Goal: Transaction & Acquisition: Purchase product/service

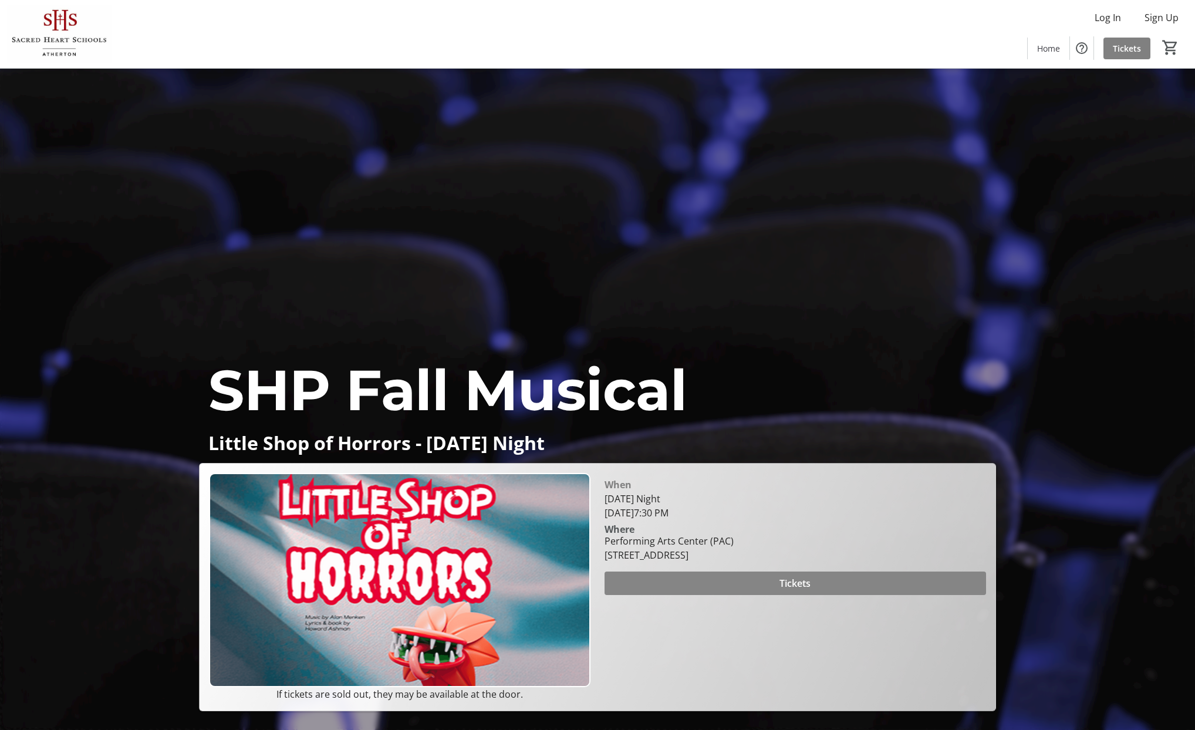
click at [804, 585] on span "Tickets" at bounding box center [795, 584] width 31 height 14
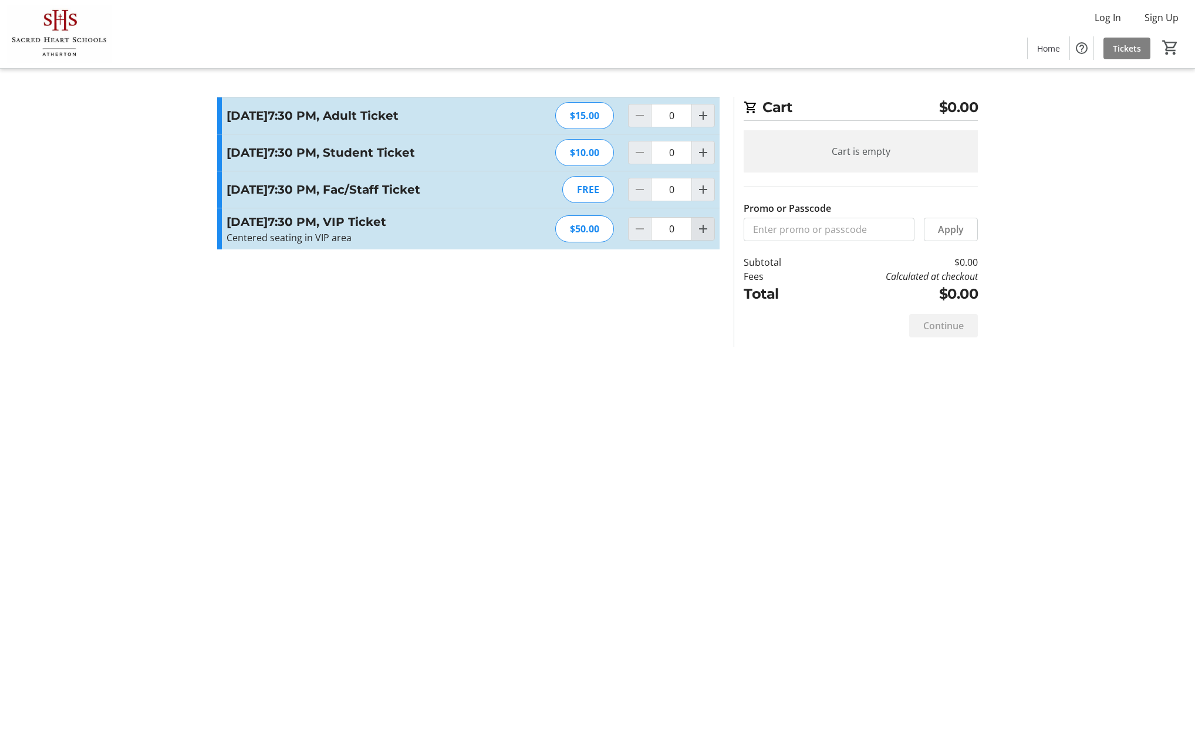
click at [700, 236] on mat-icon "Increment by one" at bounding box center [703, 229] width 14 height 14
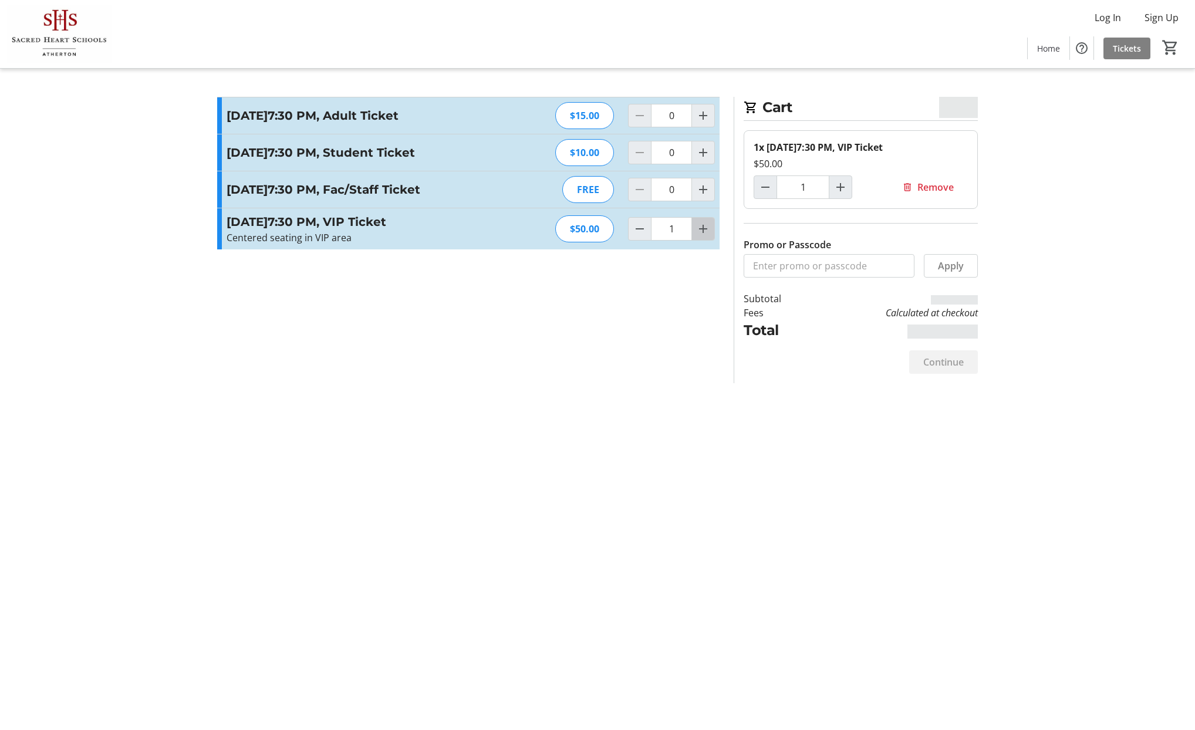
click at [700, 236] on mat-icon "Increment by one" at bounding box center [703, 229] width 14 height 14
type input "2"
click at [949, 362] on span "Continue" at bounding box center [943, 362] width 41 height 14
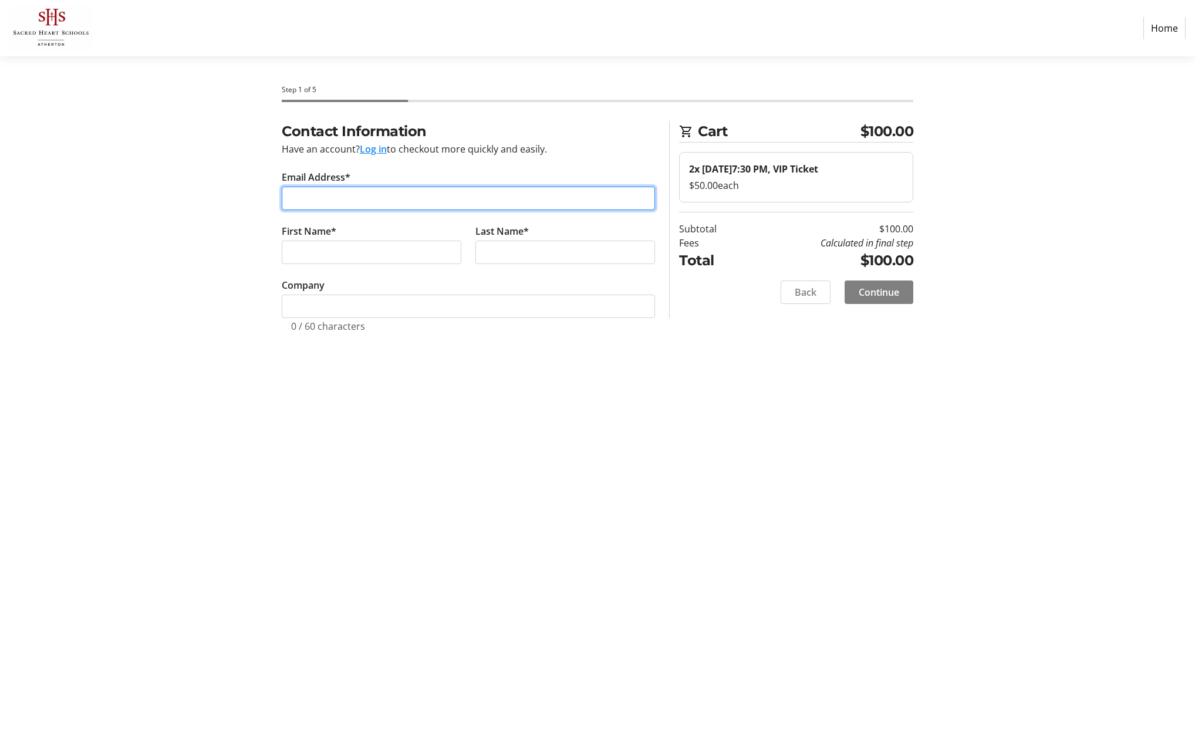
click at [410, 195] on input "Email Address*" at bounding box center [468, 198] width 373 height 23
type input "[EMAIL_ADDRESS][DOMAIN_NAME]"
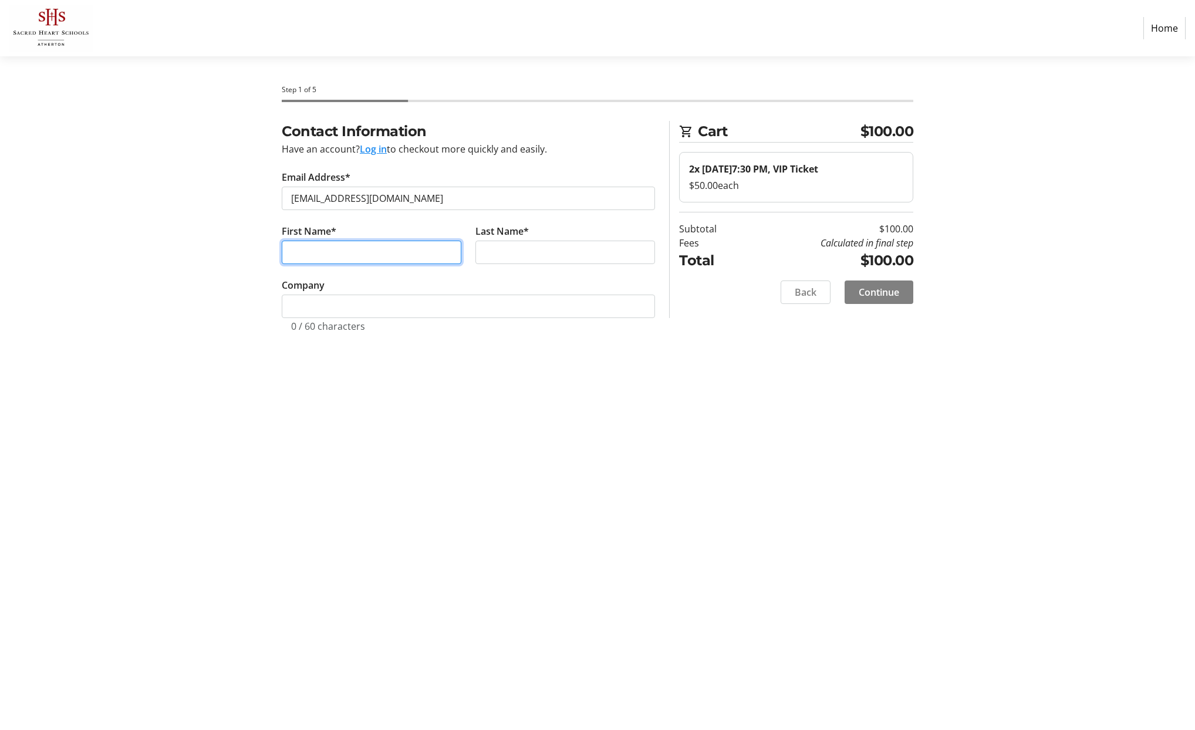
type input "[PERSON_NAME]"
click at [495, 254] on input "[PERSON_NAME]" at bounding box center [566, 252] width 180 height 23
type input "[PERSON_NAME]"
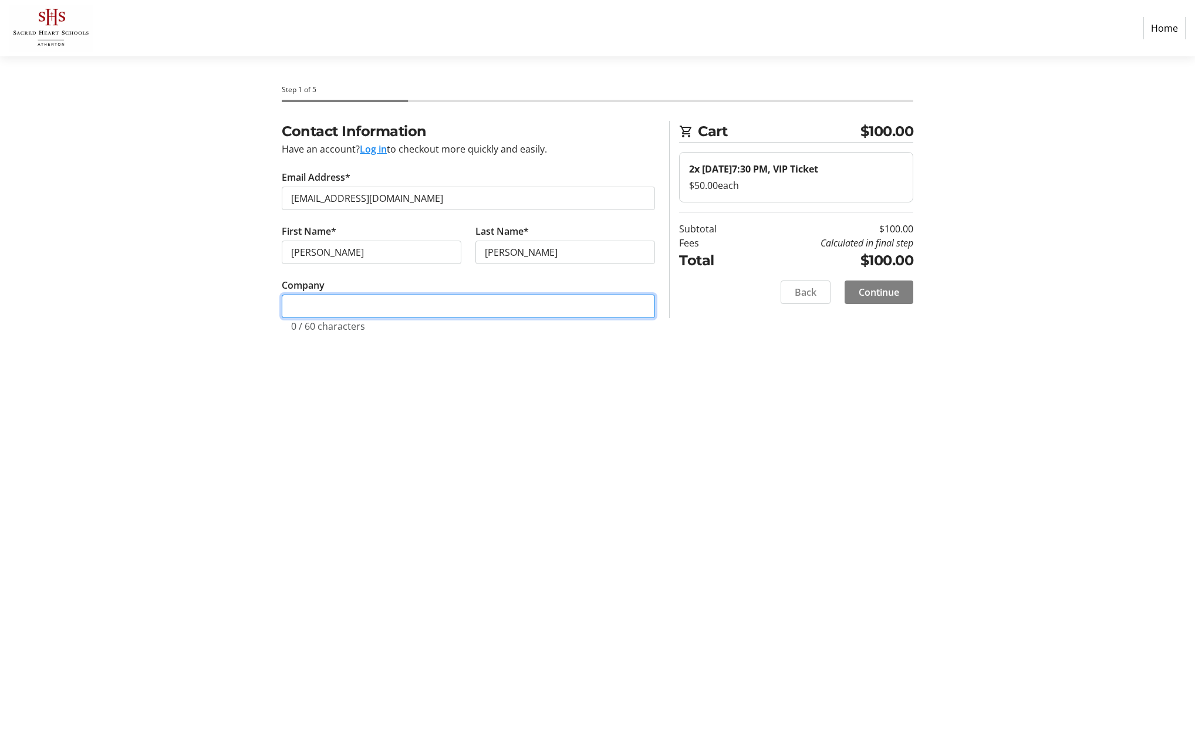
click at [439, 314] on input "Company" at bounding box center [468, 306] width 373 height 23
click at [873, 295] on span "Continue" at bounding box center [879, 292] width 41 height 14
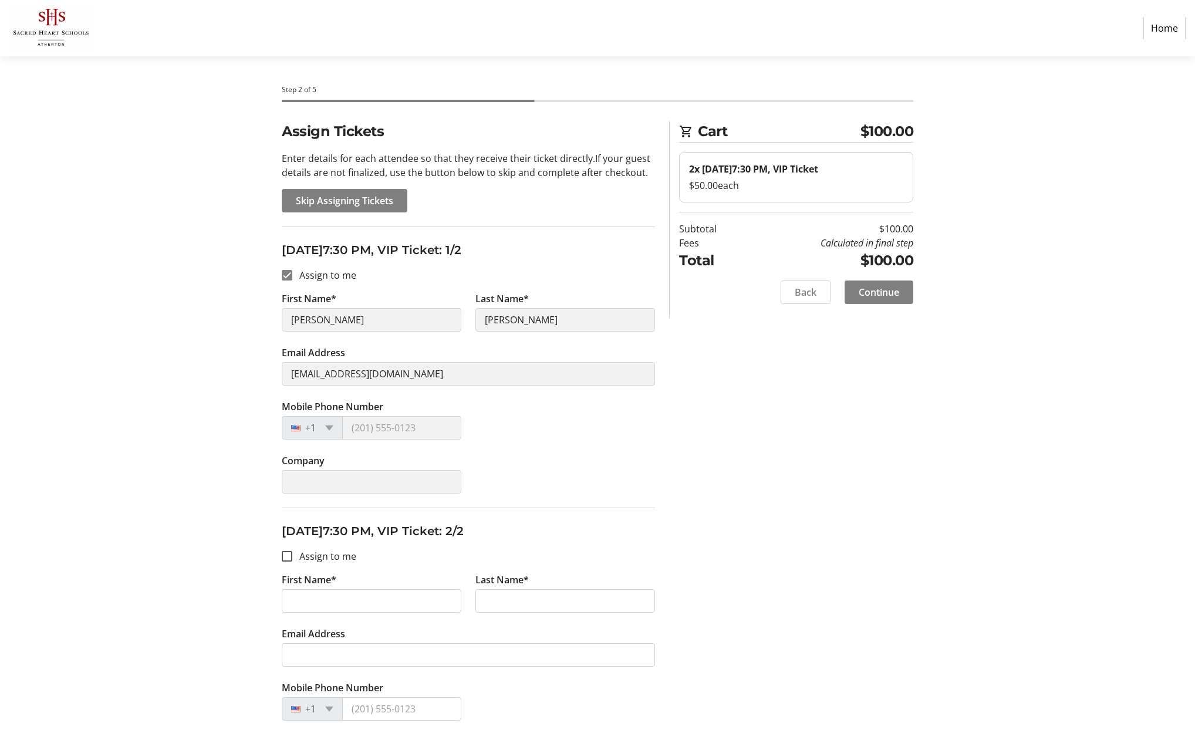
scroll to position [59, 0]
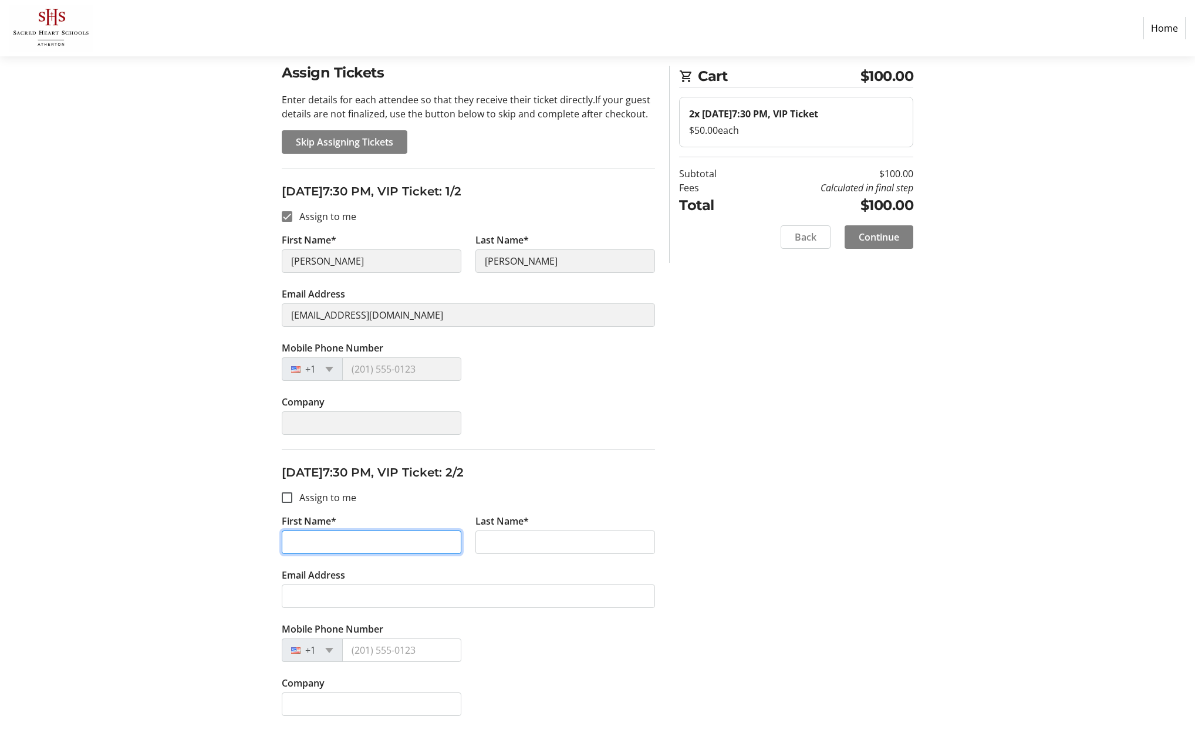
click at [324, 542] on input "First Name*" at bounding box center [372, 542] width 180 height 23
click at [282, 500] on input "Assign to me" at bounding box center [287, 498] width 11 height 11
checkbox input "true"
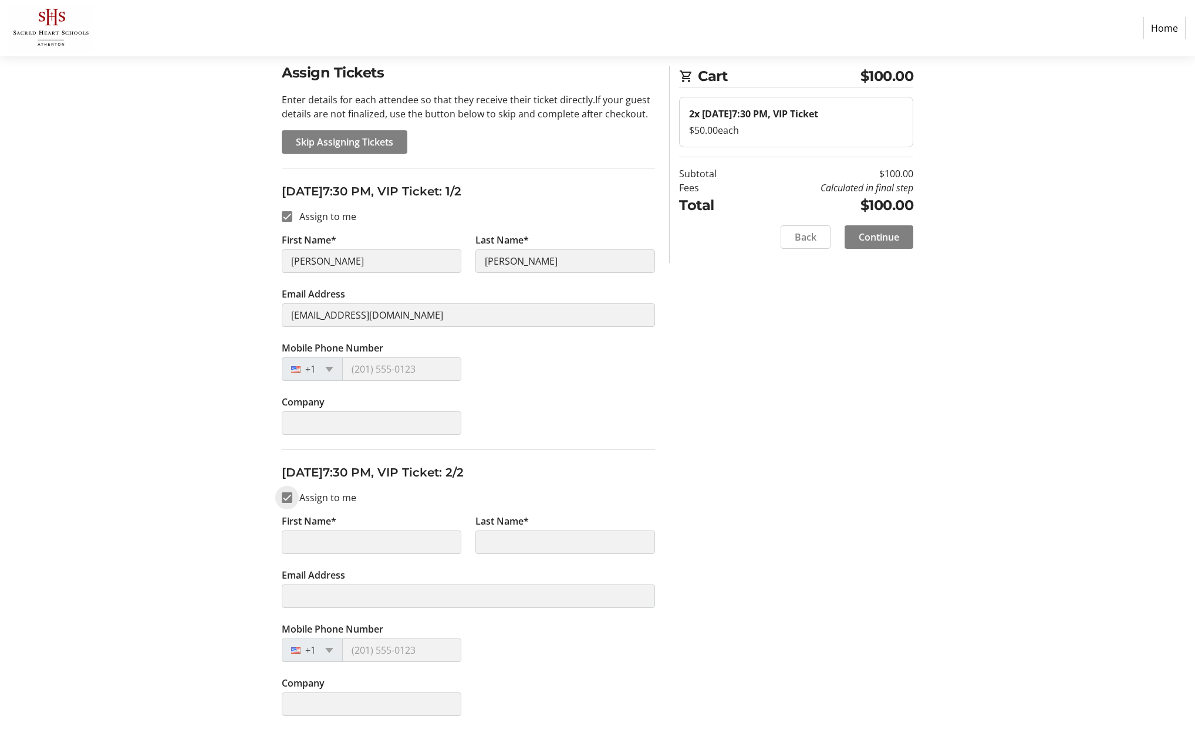
type input "[PERSON_NAME]"
type input "[EMAIL_ADDRESS][DOMAIN_NAME]"
click at [876, 238] on span "Continue" at bounding box center [879, 237] width 41 height 14
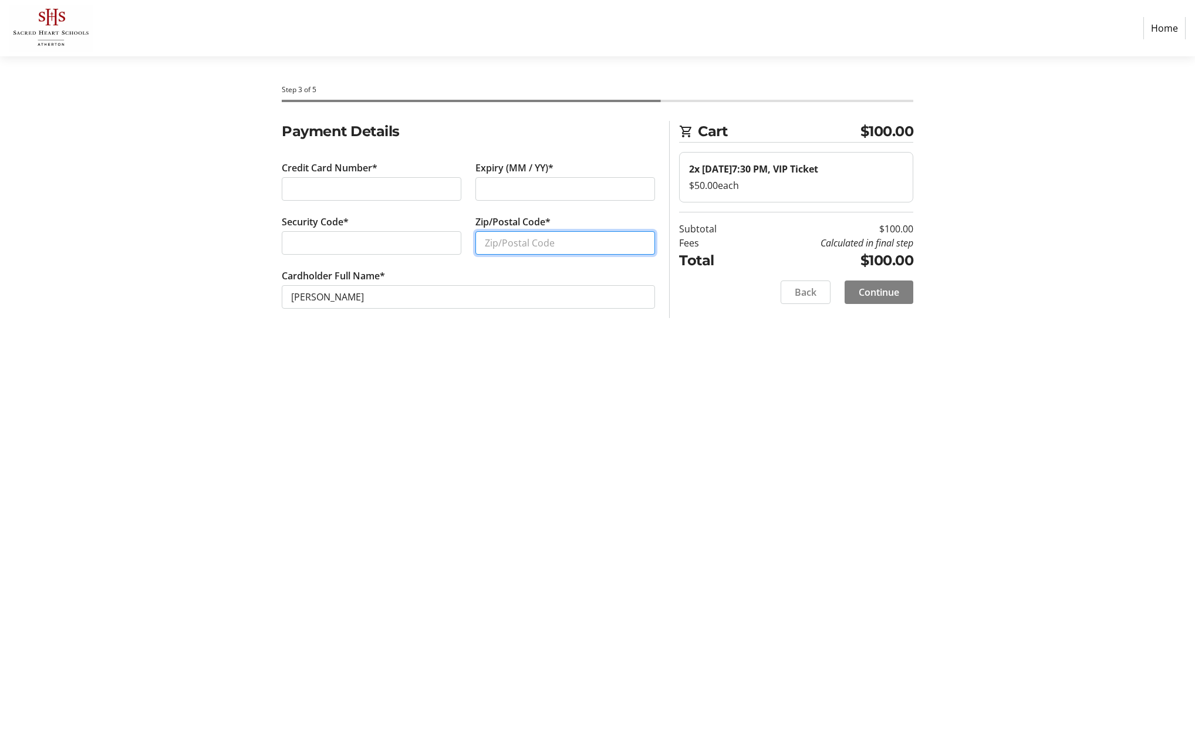
click at [577, 237] on input "Zip/Postal Code*" at bounding box center [566, 242] width 180 height 23
type input "94010"
click at [899, 294] on span at bounding box center [879, 292] width 69 height 28
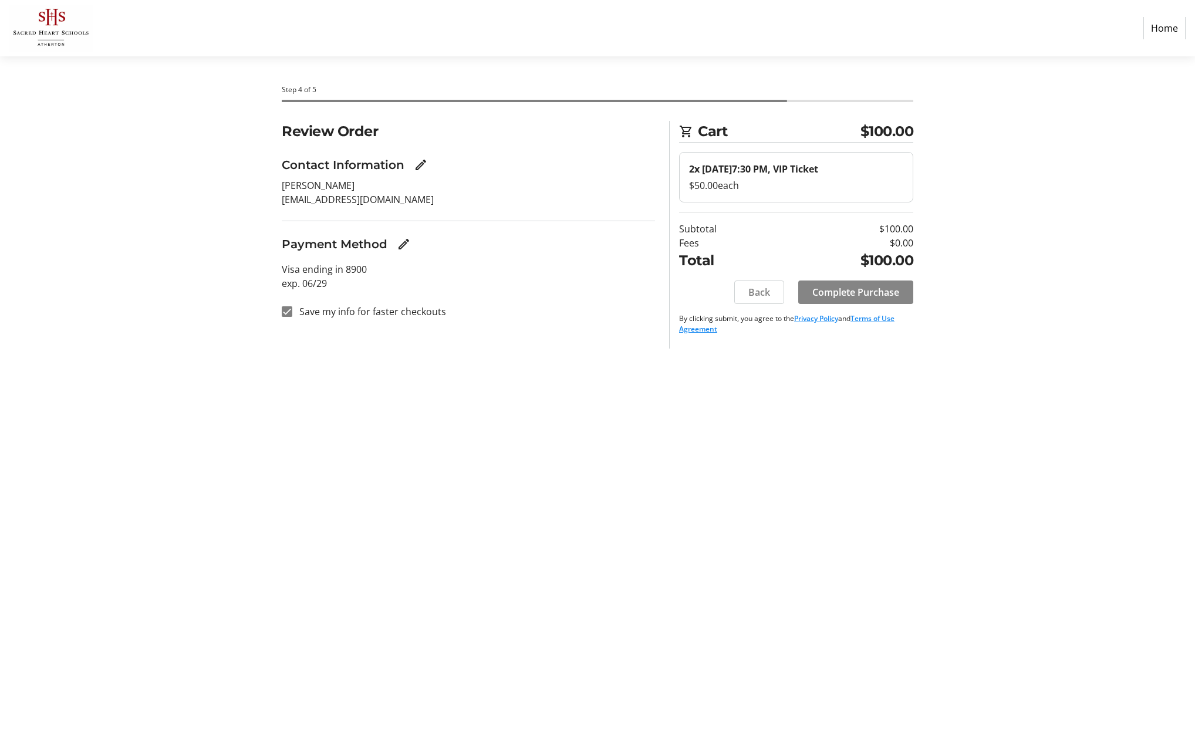
click at [864, 291] on span "Complete Purchase" at bounding box center [856, 292] width 87 height 14
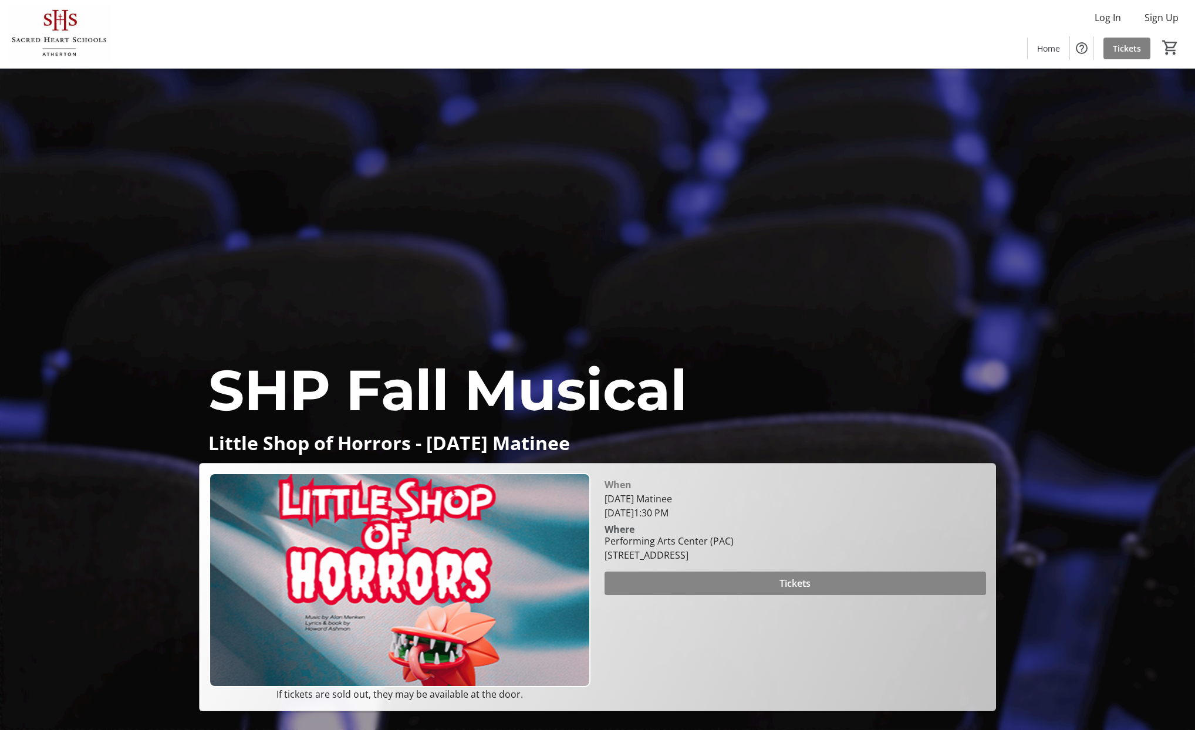
click at [805, 590] on span "Tickets" at bounding box center [795, 584] width 31 height 14
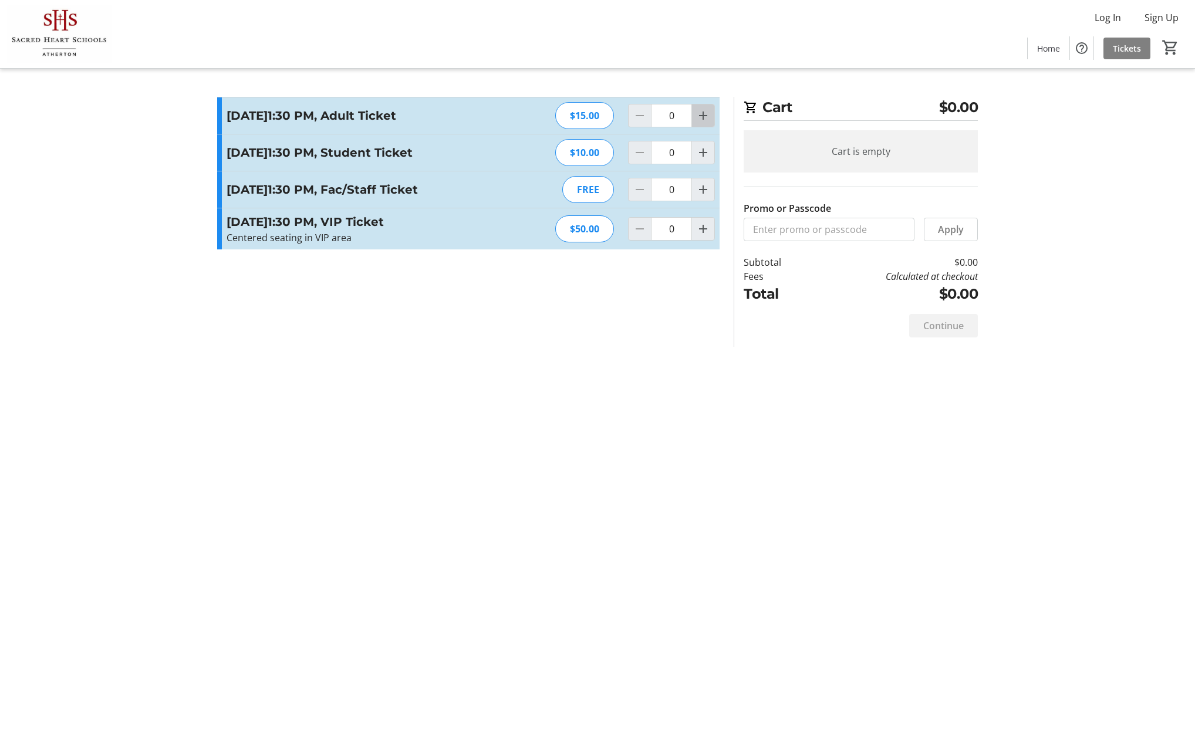
click at [706, 120] on mat-icon "Increment by one" at bounding box center [703, 116] width 14 height 14
type input "1"
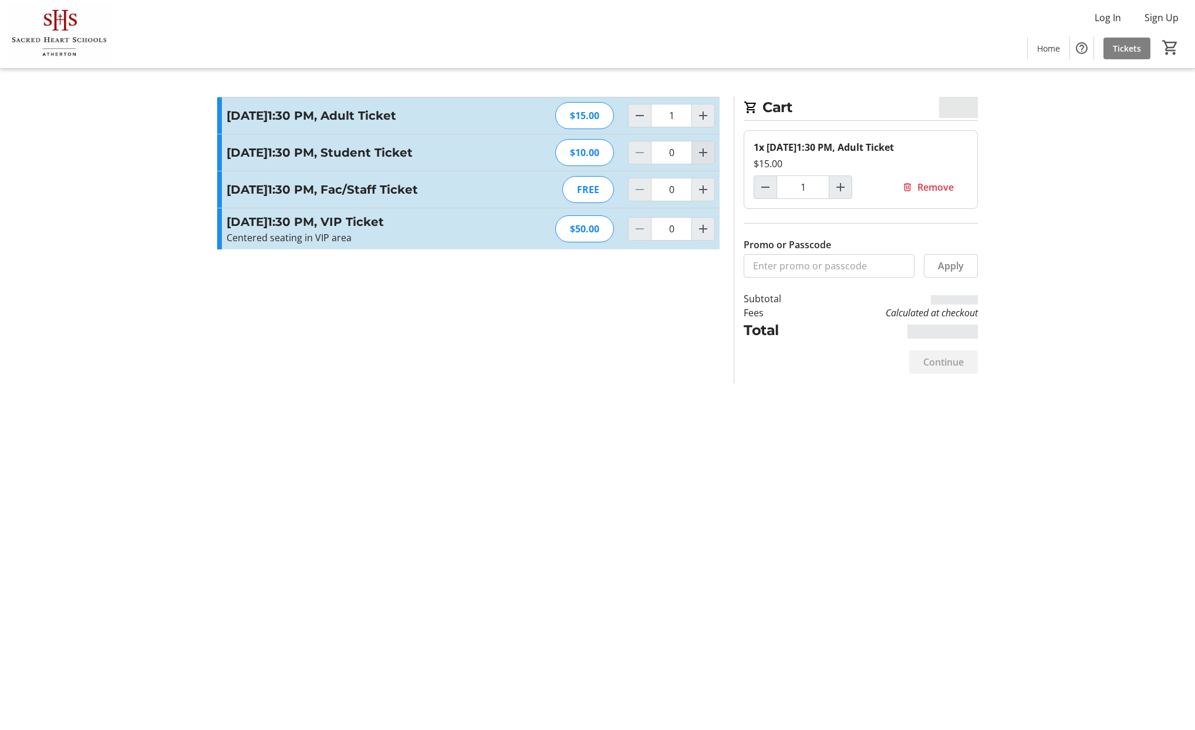
click at [701, 164] on span "Increment by one" at bounding box center [703, 152] width 22 height 22
type input "1"
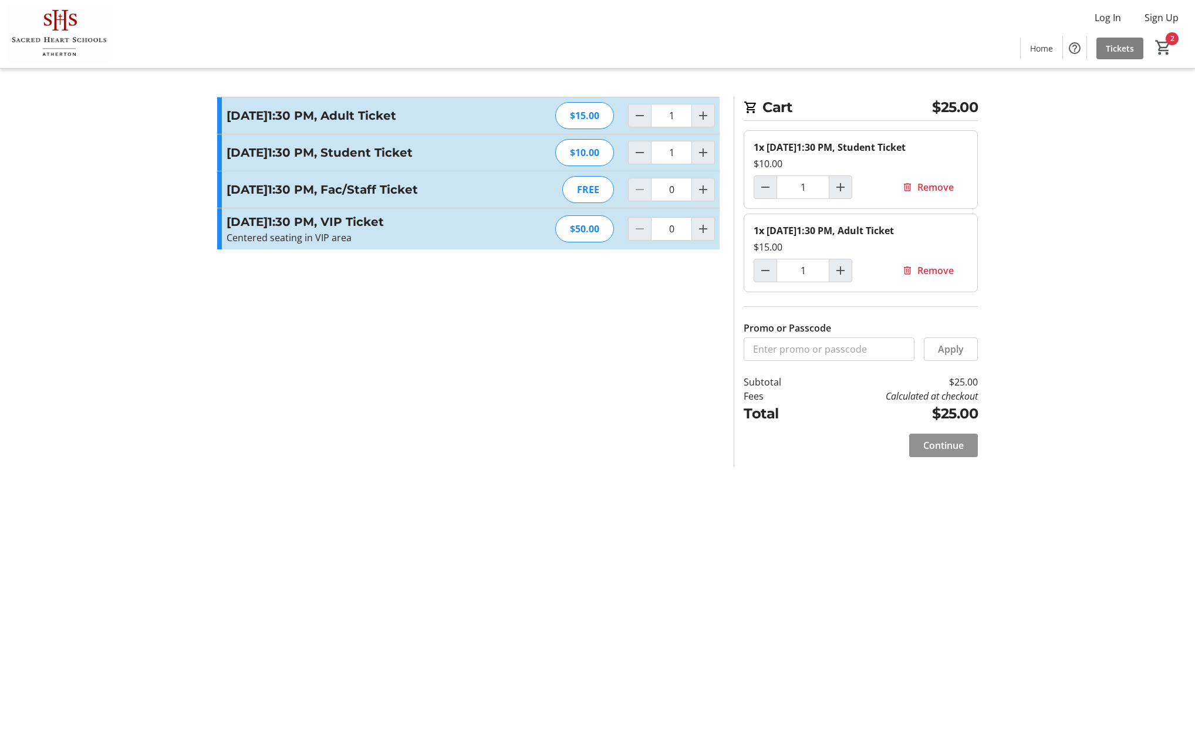
click at [964, 460] on span at bounding box center [943, 445] width 69 height 28
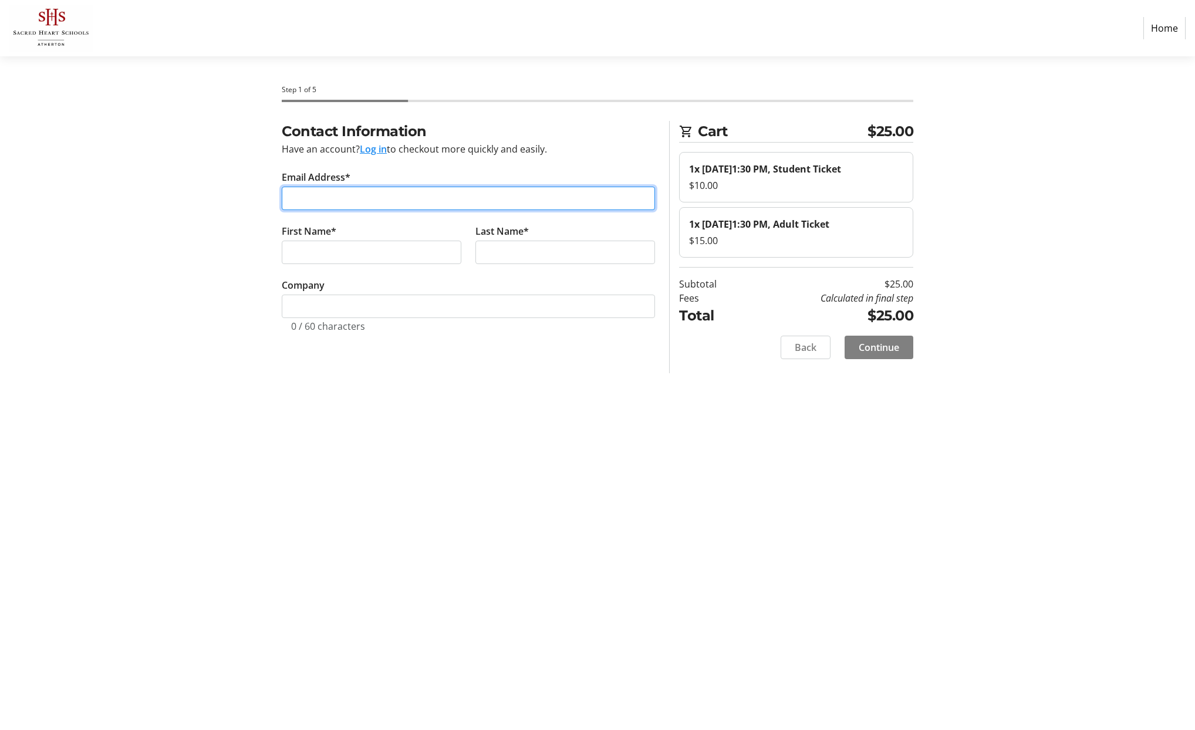
click at [427, 198] on input "Email Address*" at bounding box center [468, 198] width 373 height 23
type input "[EMAIL_ADDRESS][DOMAIN_NAME]"
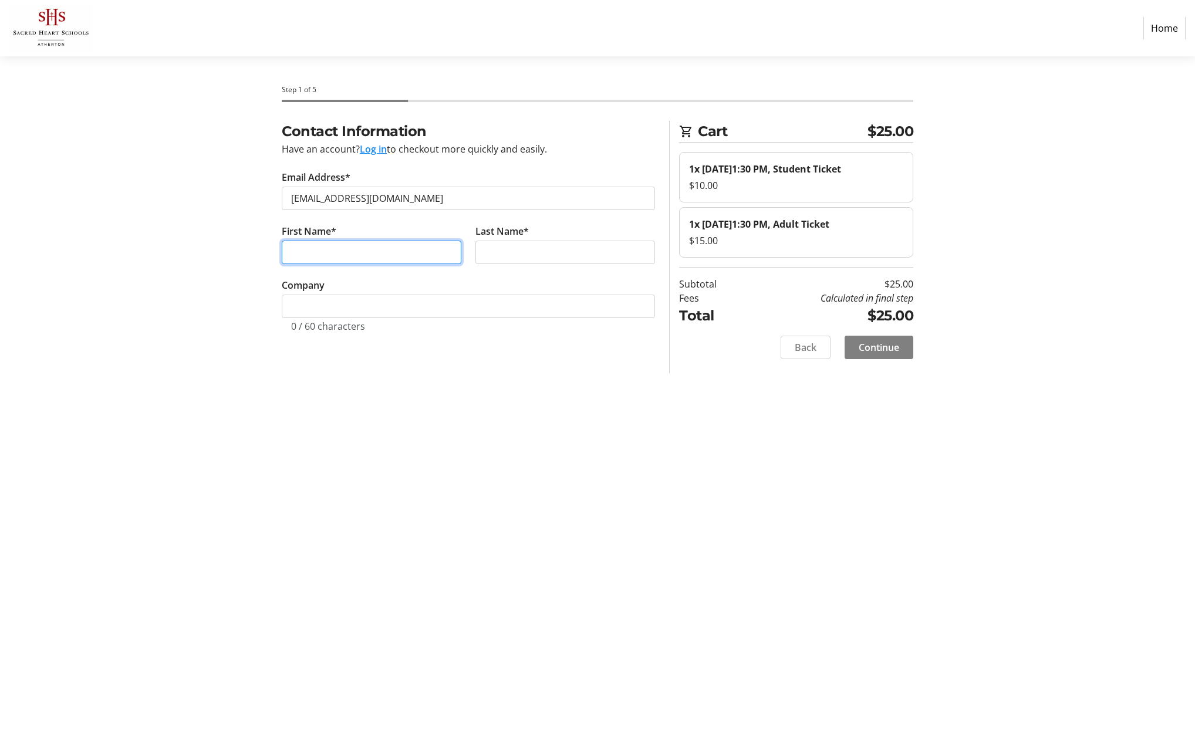
type input "[PERSON_NAME]"
click at [867, 355] on span "Continue" at bounding box center [879, 347] width 41 height 14
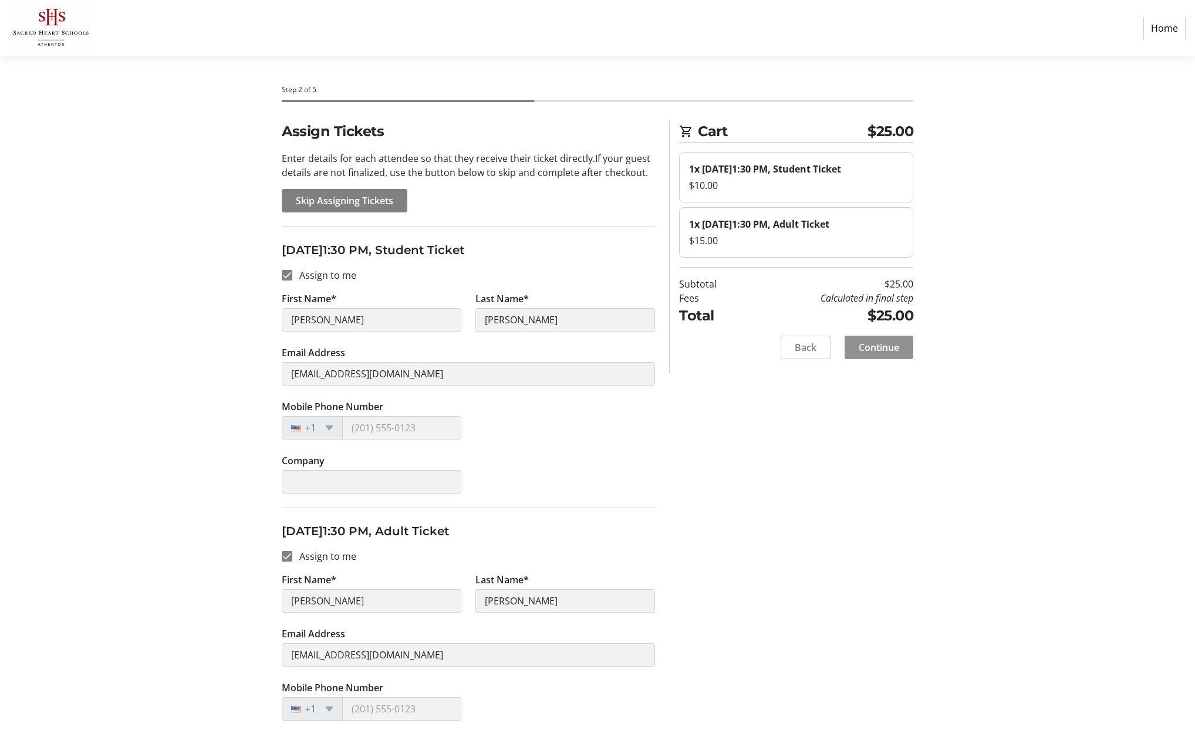
click at [877, 355] on span "Continue" at bounding box center [879, 347] width 41 height 14
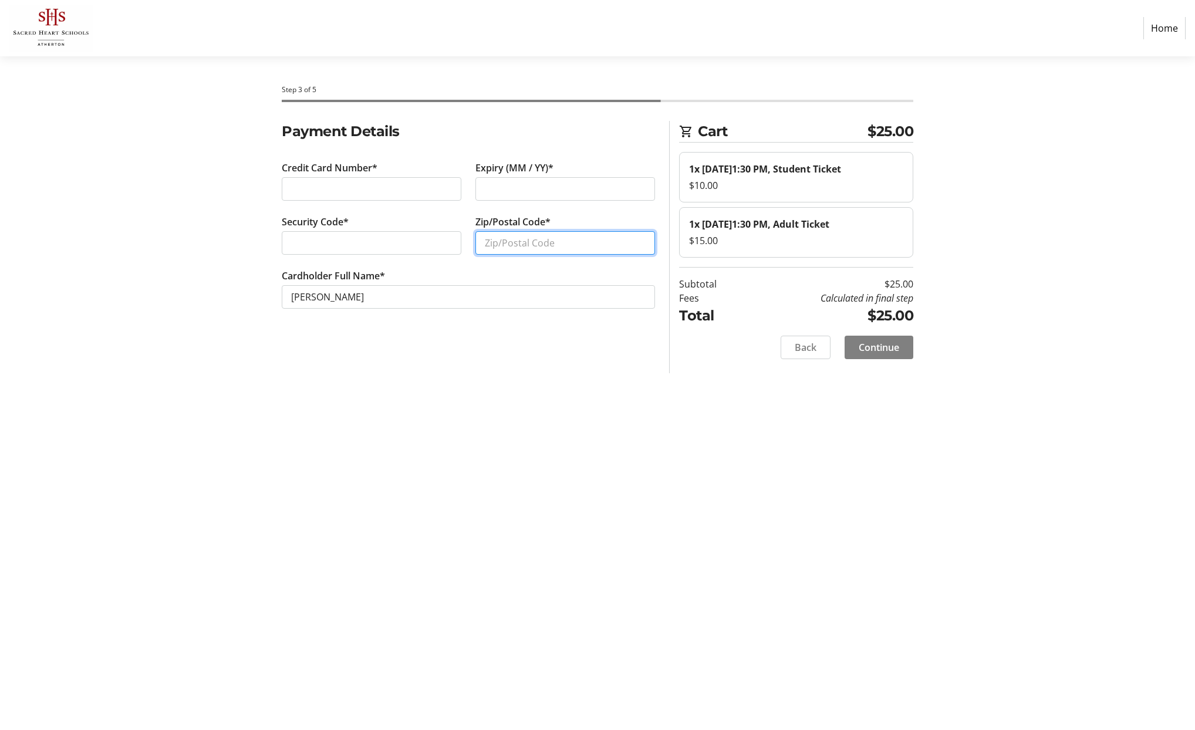
click at [590, 244] on input "Zip/Postal Code*" at bounding box center [566, 242] width 180 height 23
type input "94010"
click at [899, 355] on span "Continue" at bounding box center [879, 347] width 41 height 14
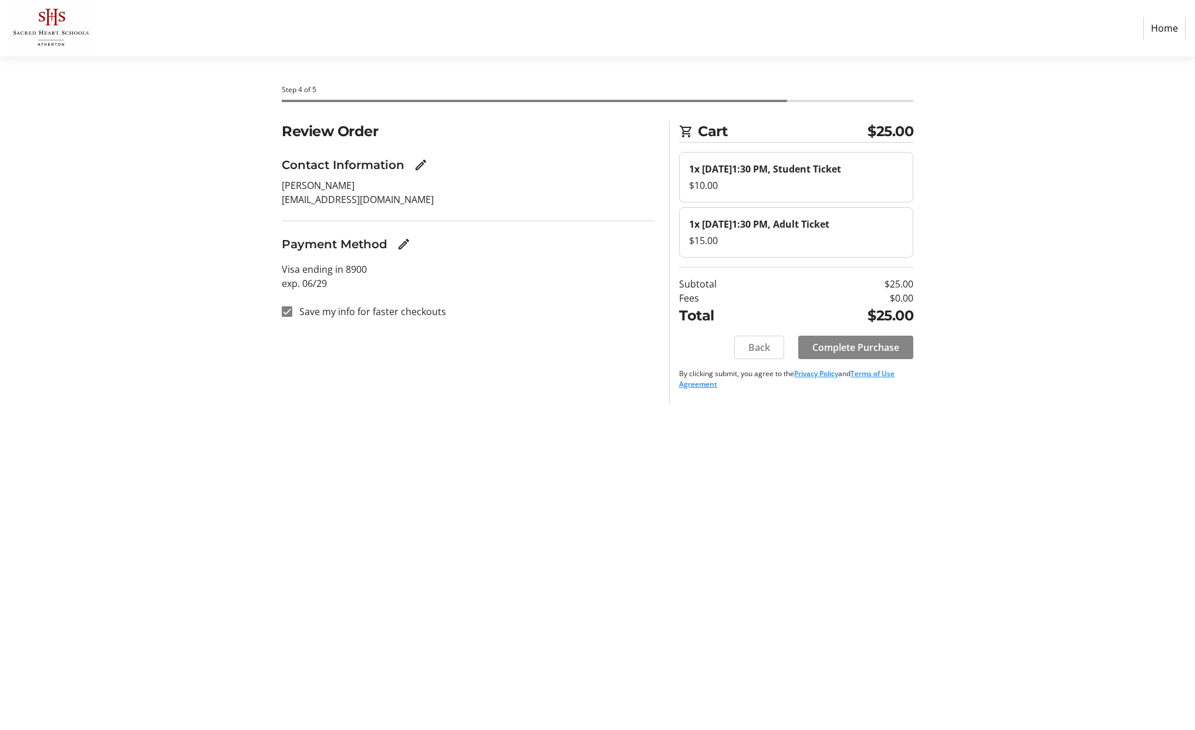
click at [896, 355] on span "Complete Purchase" at bounding box center [856, 347] width 87 height 14
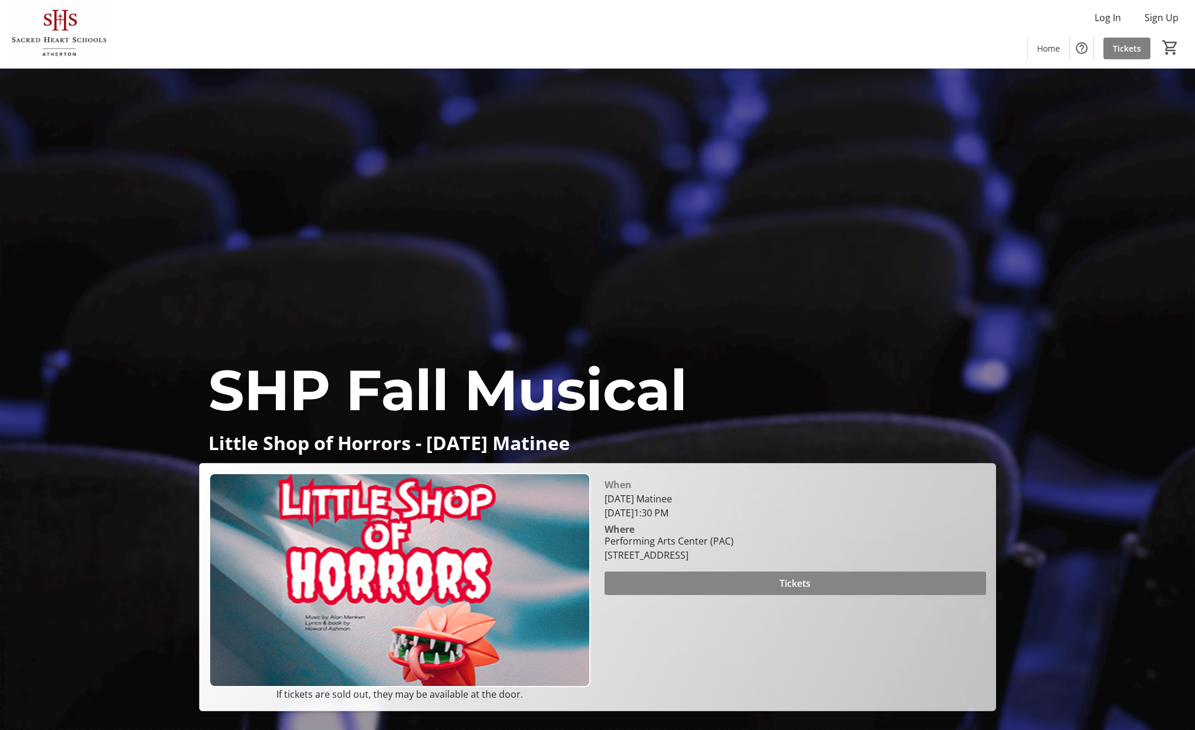
click at [807, 582] on span "Tickets" at bounding box center [795, 584] width 31 height 14
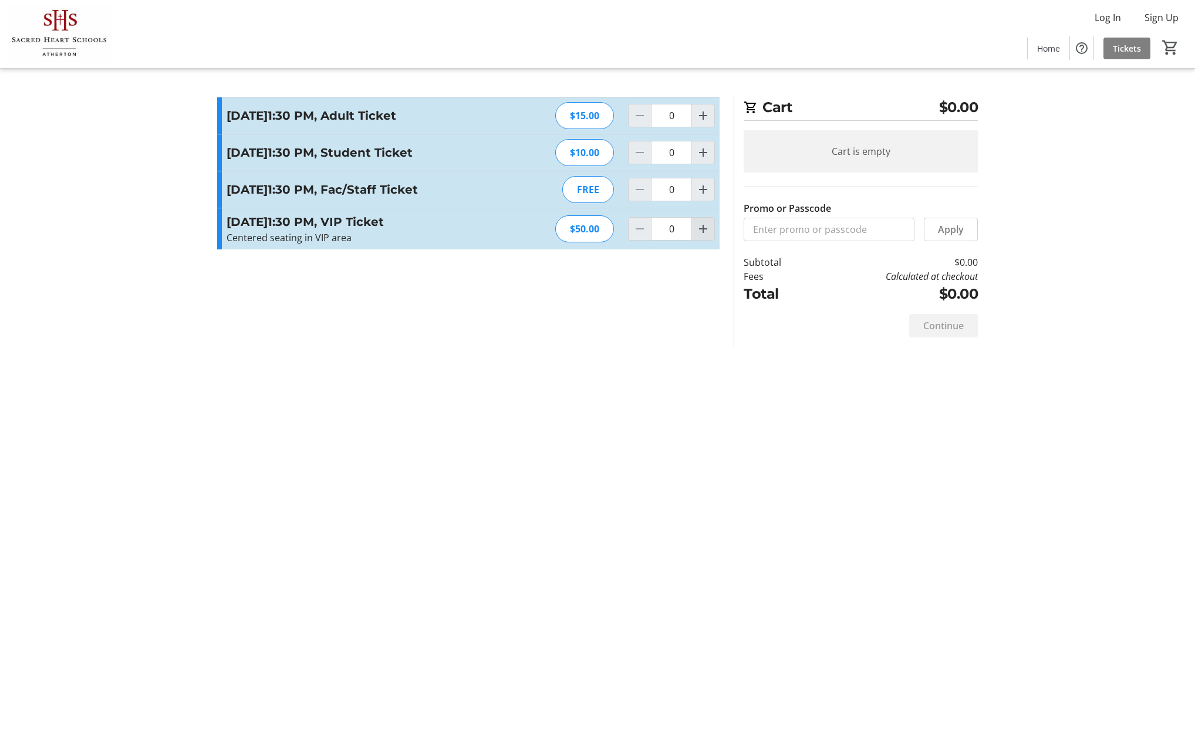
click at [703, 236] on mat-icon "Increment by one" at bounding box center [703, 229] width 14 height 14
type input "2"
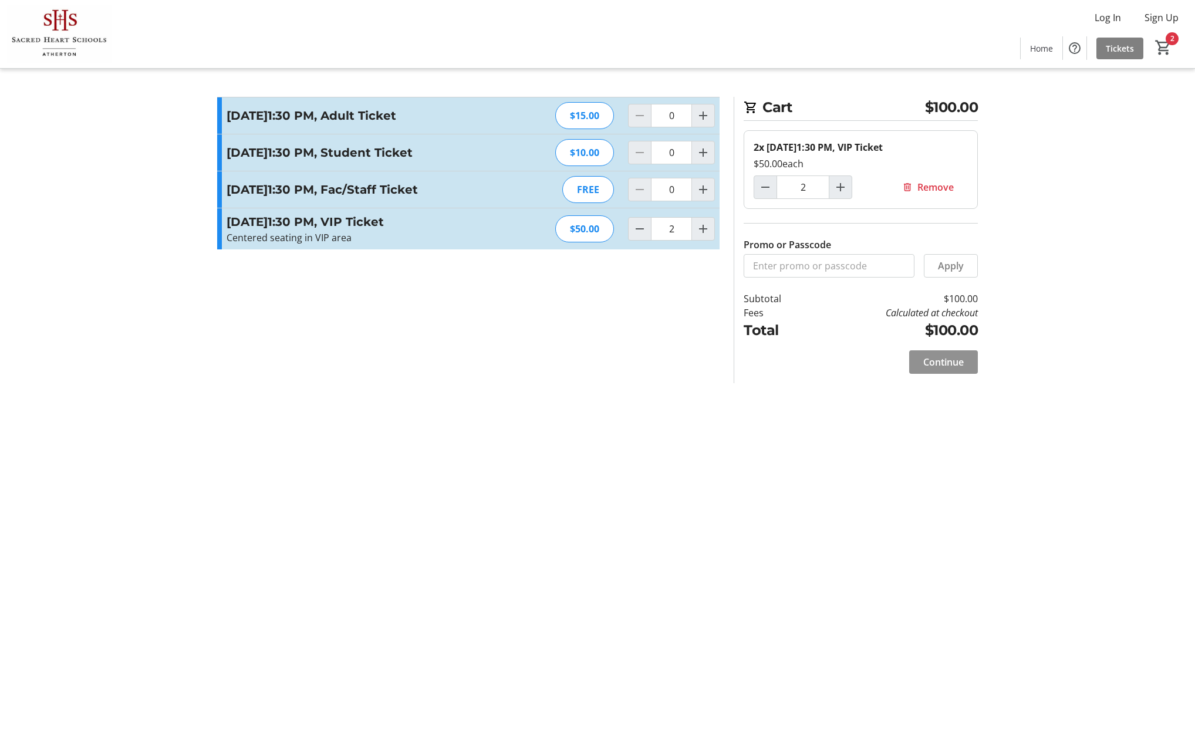
click at [941, 367] on span "Continue" at bounding box center [943, 362] width 41 height 14
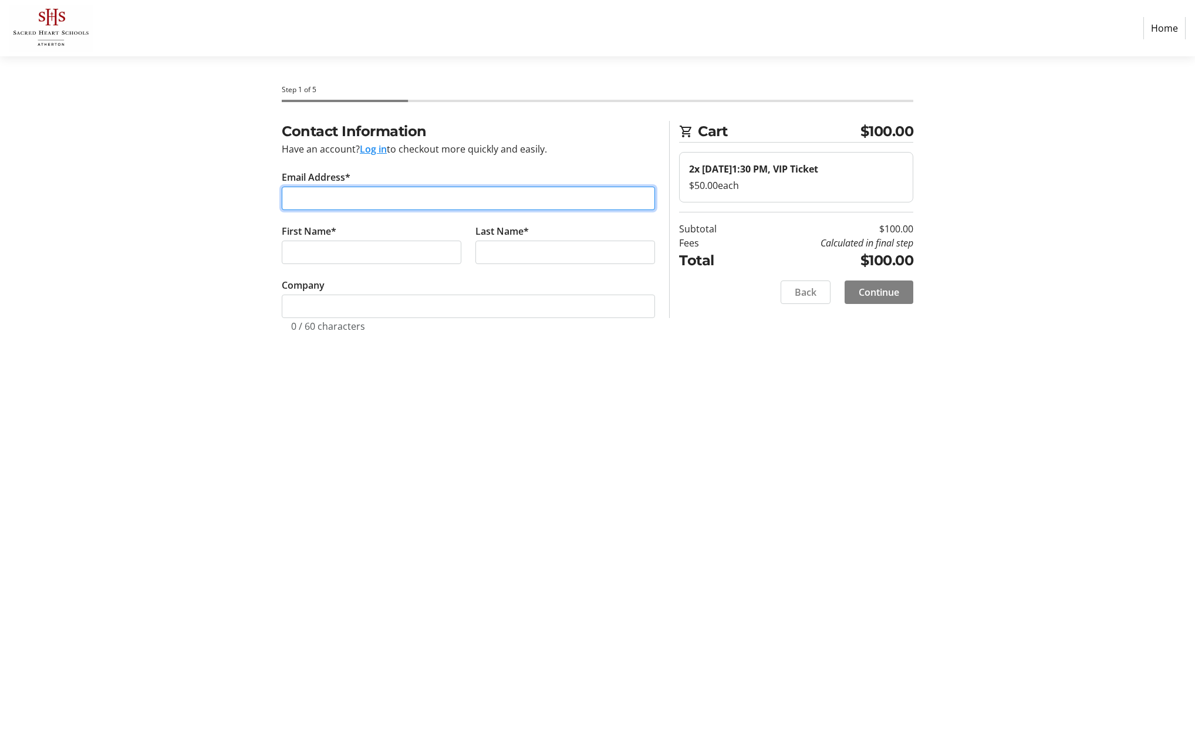
click at [359, 208] on input "Email Address*" at bounding box center [468, 198] width 373 height 23
type input "[EMAIL_ADDRESS][DOMAIN_NAME]"
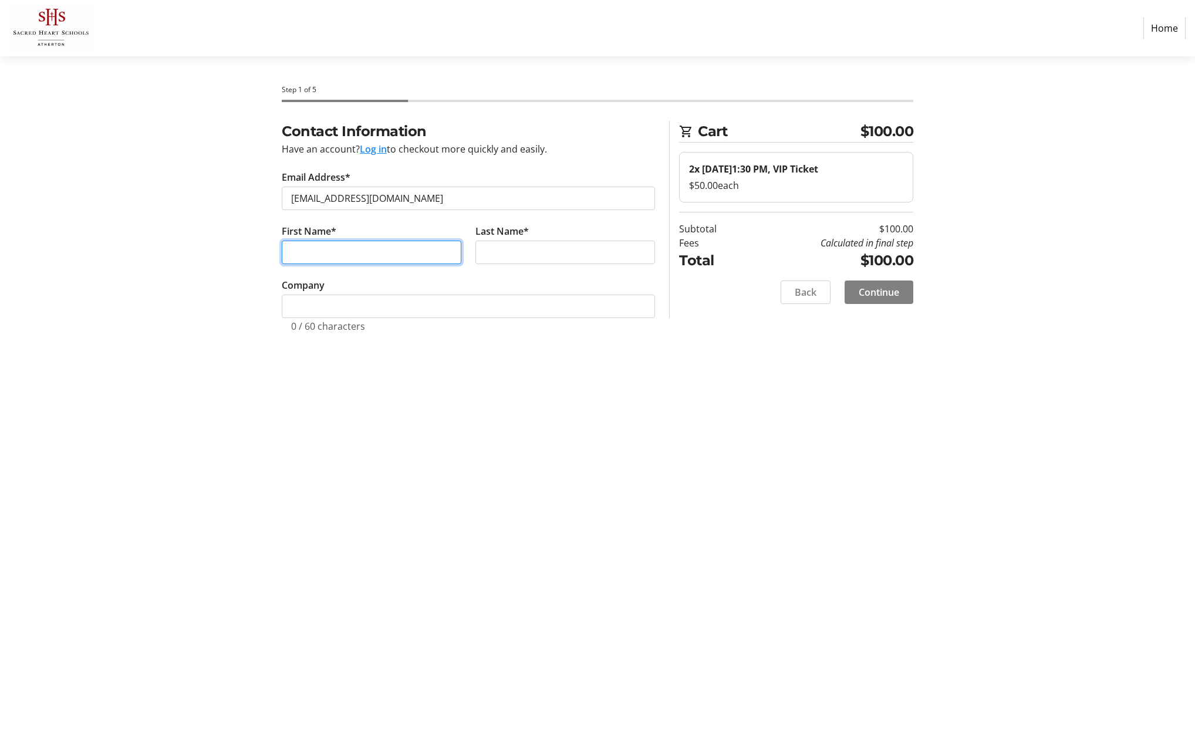
type input "[PERSON_NAME]"
click at [892, 285] on span "Continue" at bounding box center [879, 292] width 41 height 14
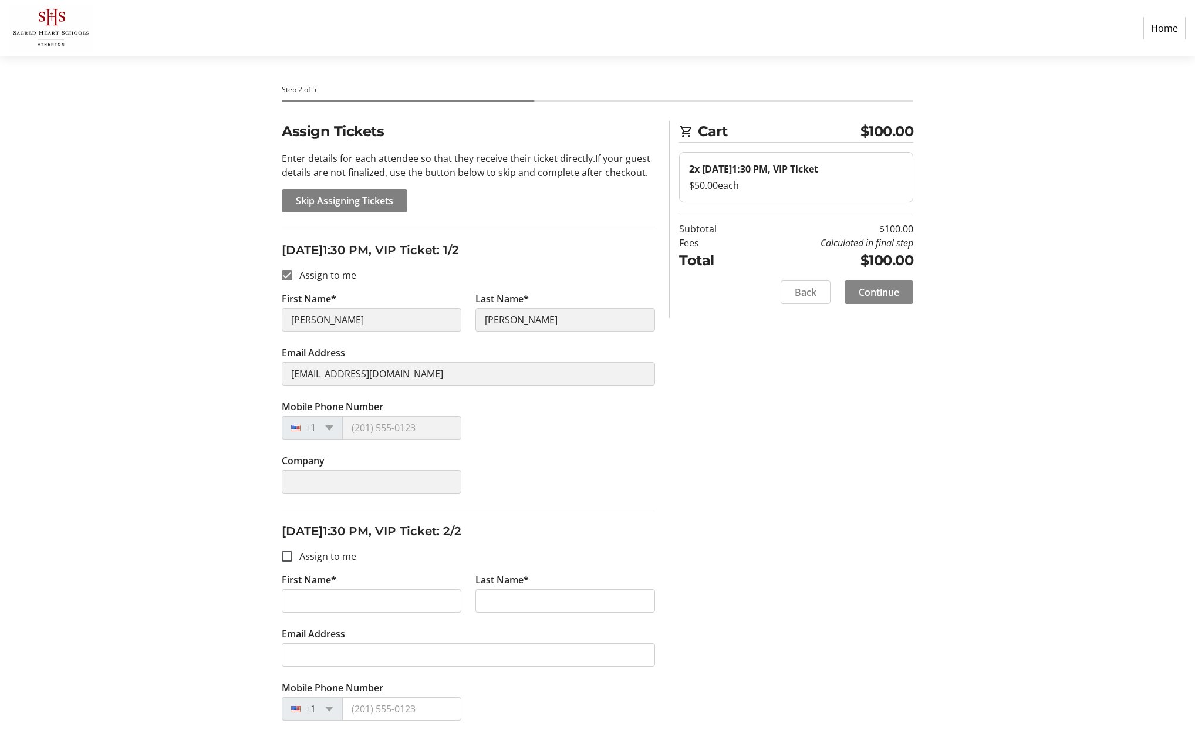
click at [895, 294] on span "Continue" at bounding box center [879, 292] width 41 height 14
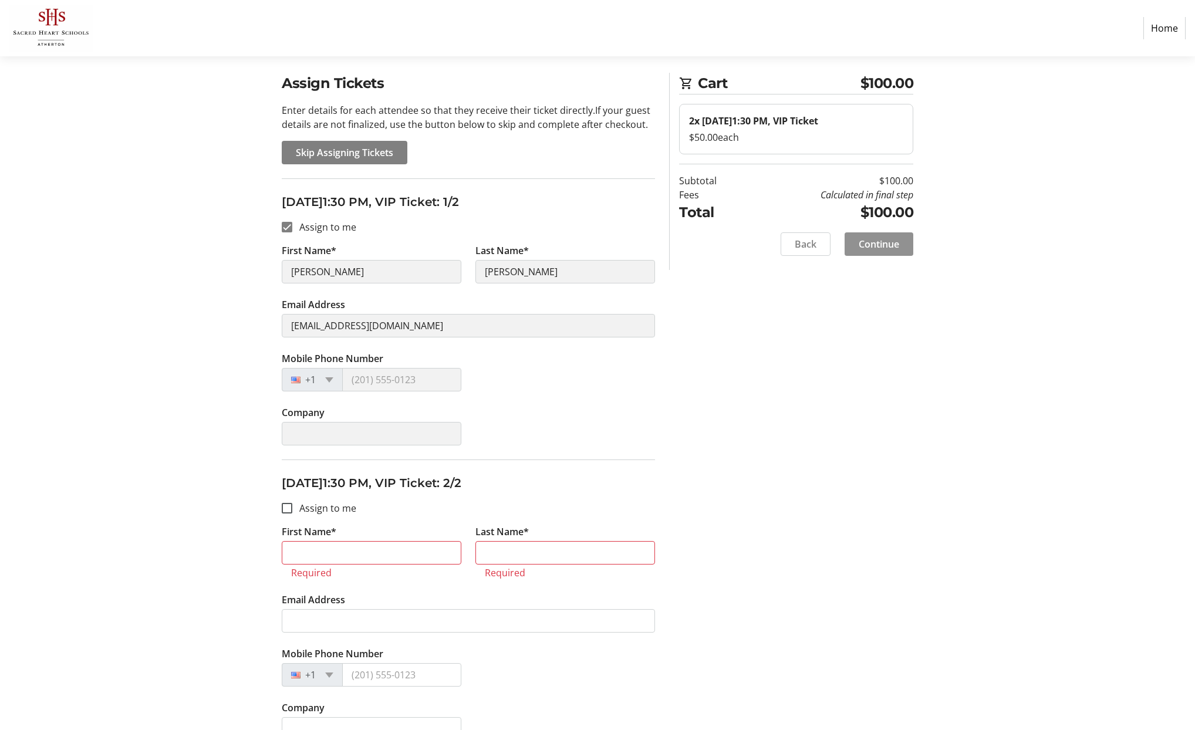
scroll to position [59, 0]
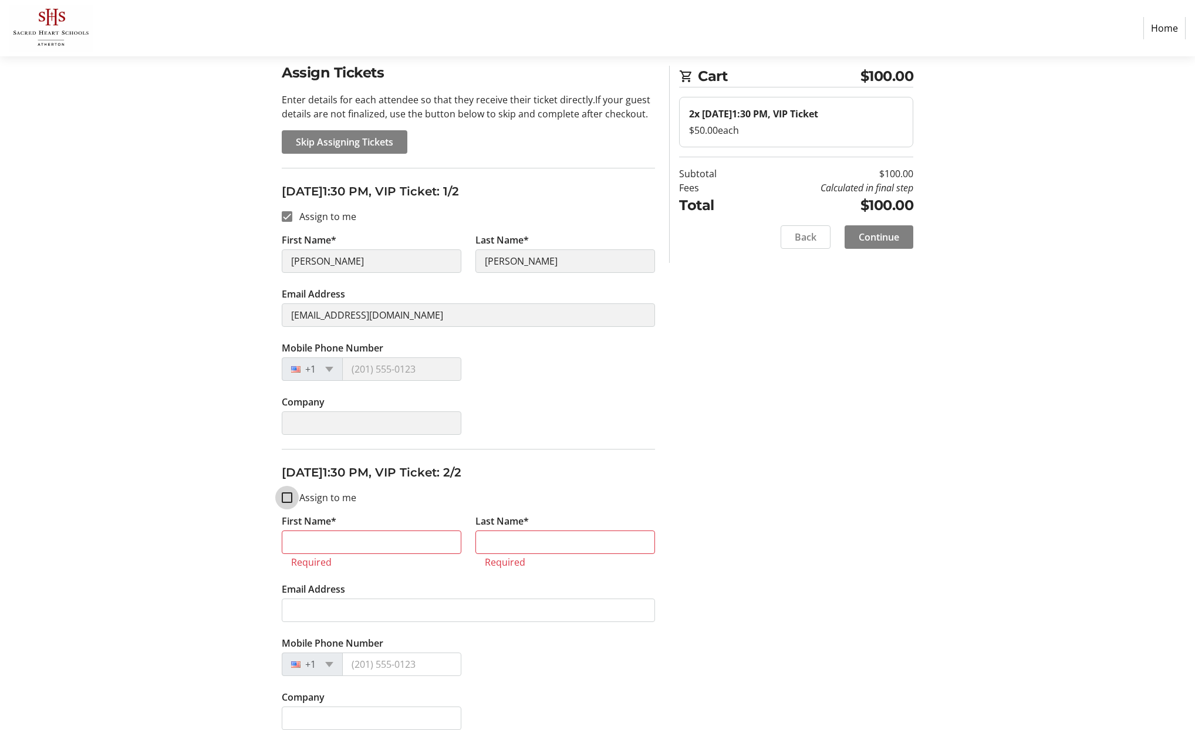
click at [289, 495] on input "Assign to me" at bounding box center [287, 498] width 11 height 11
checkbox input "true"
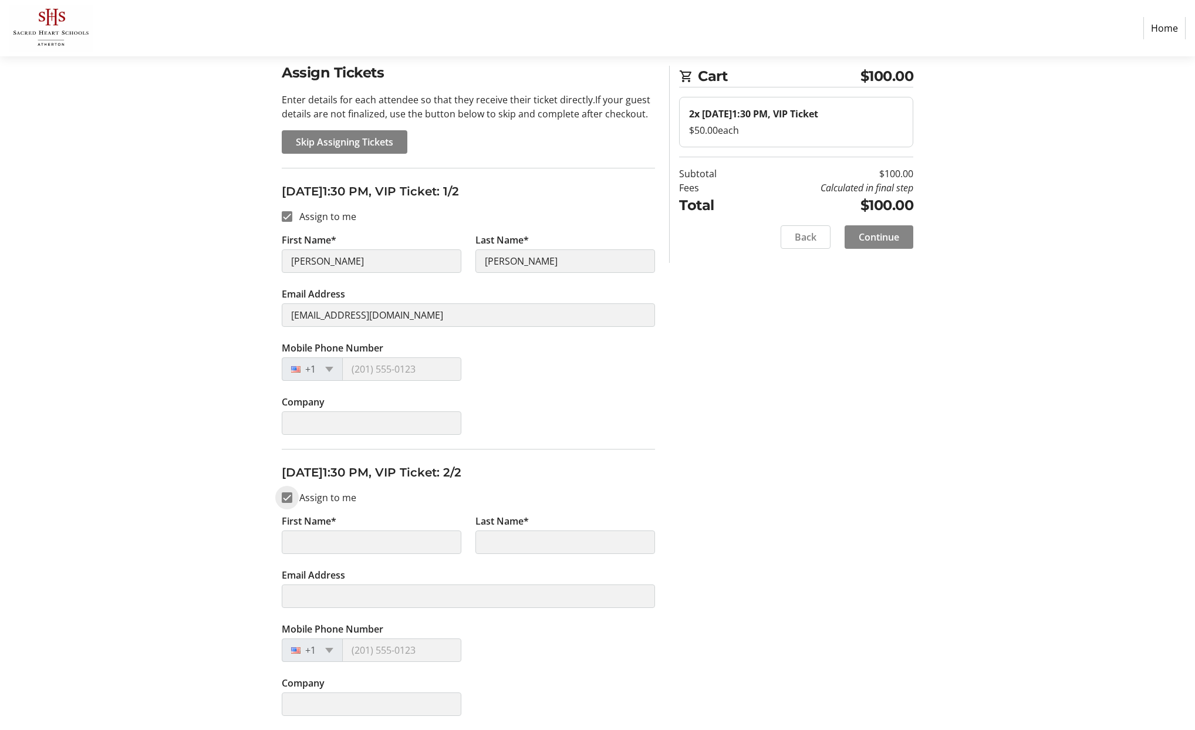
type input "[PERSON_NAME]"
type input "[EMAIL_ADDRESS][DOMAIN_NAME]"
click at [874, 240] on span "Continue" at bounding box center [879, 237] width 41 height 14
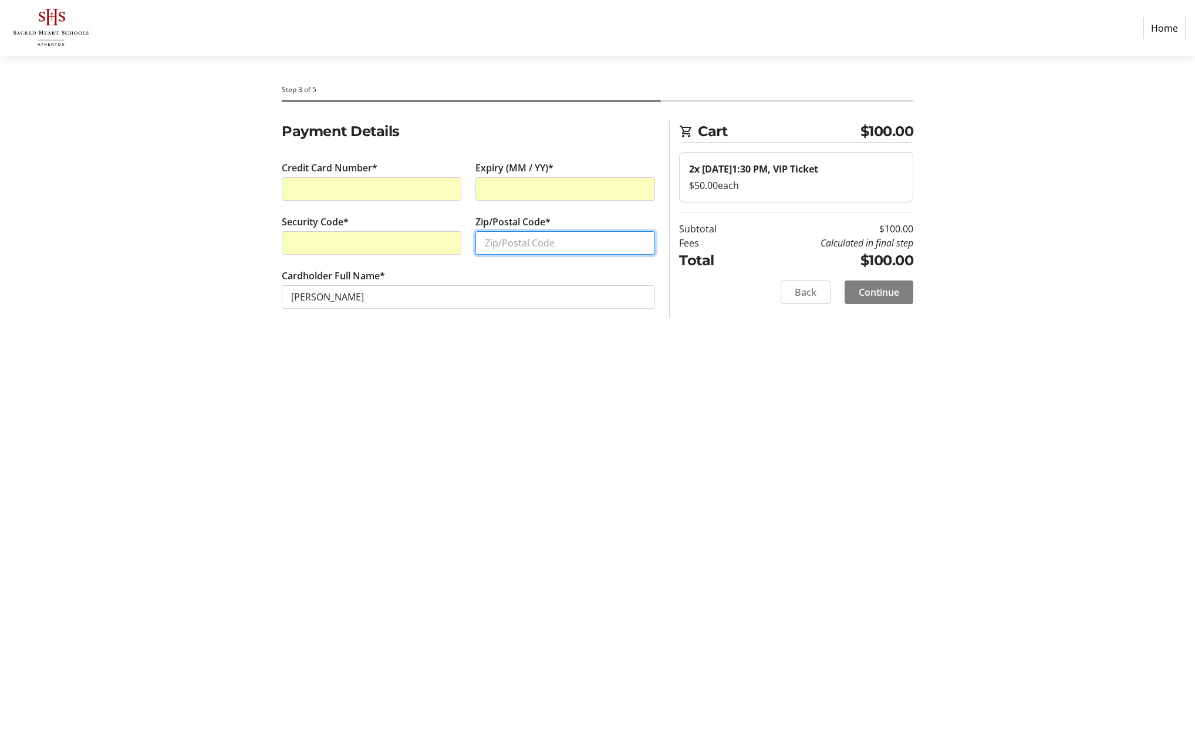
click at [519, 246] on input "Zip/Postal Code*" at bounding box center [566, 242] width 180 height 23
type input "94010"
click at [880, 291] on span "Continue" at bounding box center [879, 292] width 41 height 14
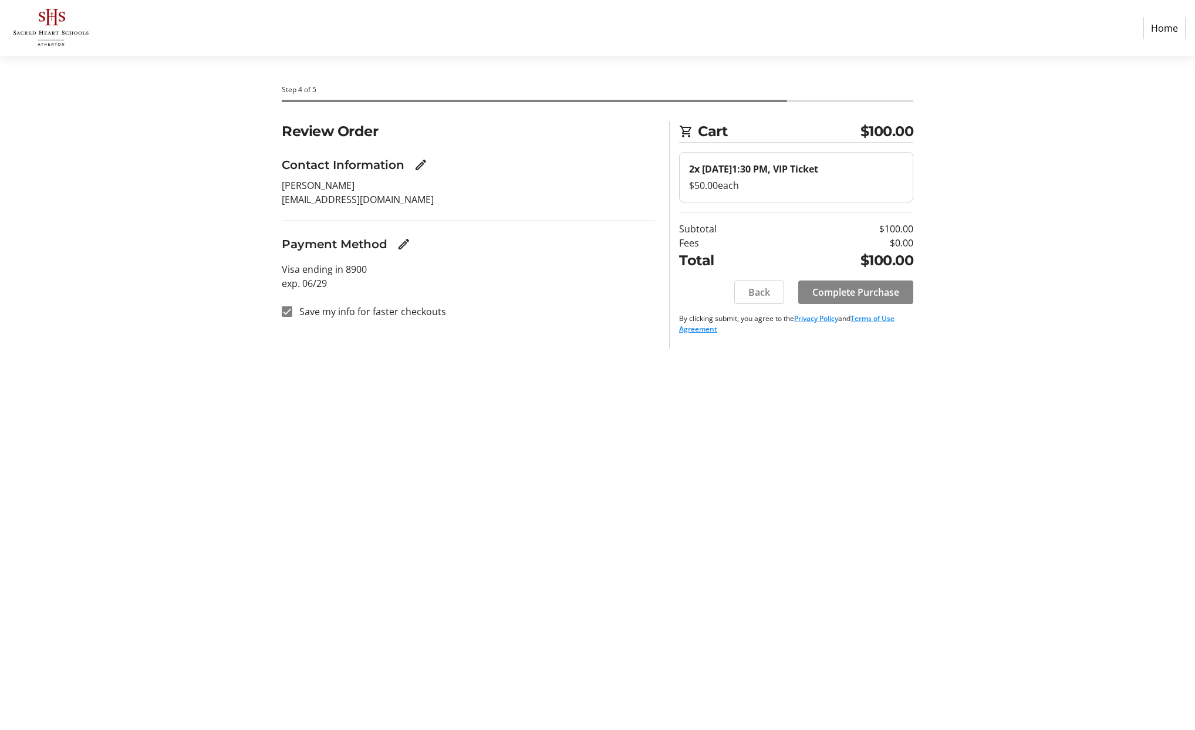
click at [874, 290] on span "Complete Purchase" at bounding box center [856, 292] width 87 height 14
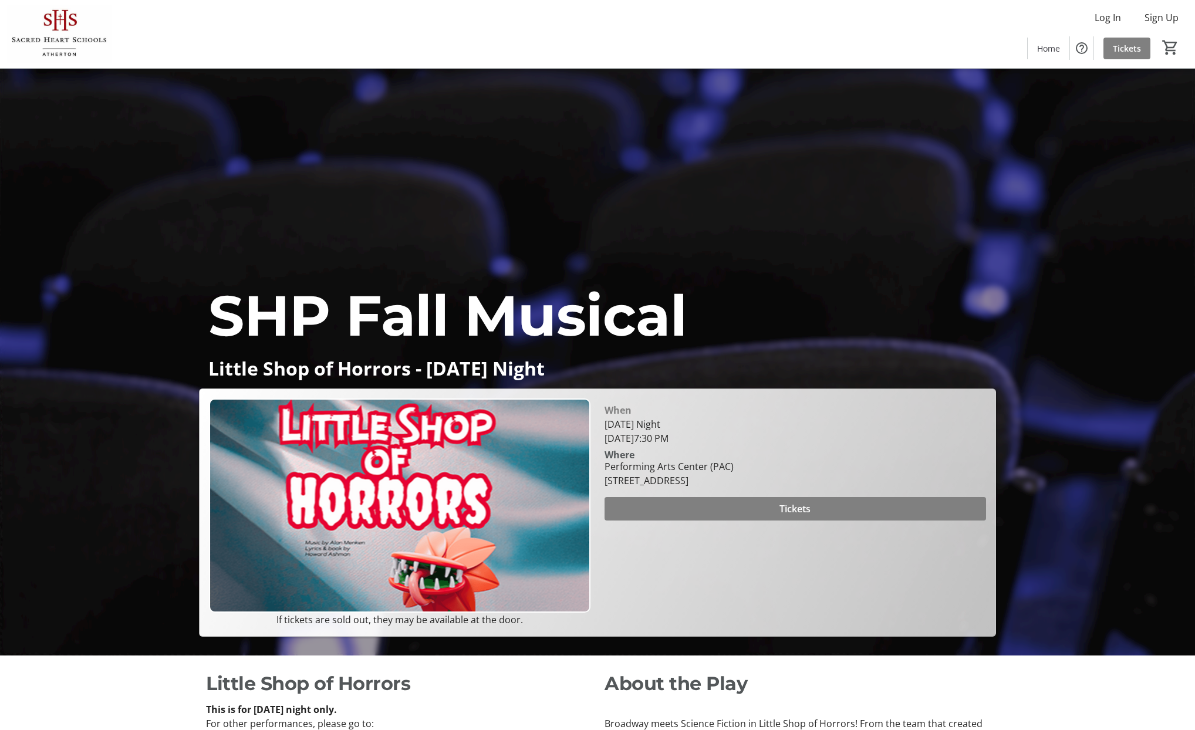
scroll to position [172, 0]
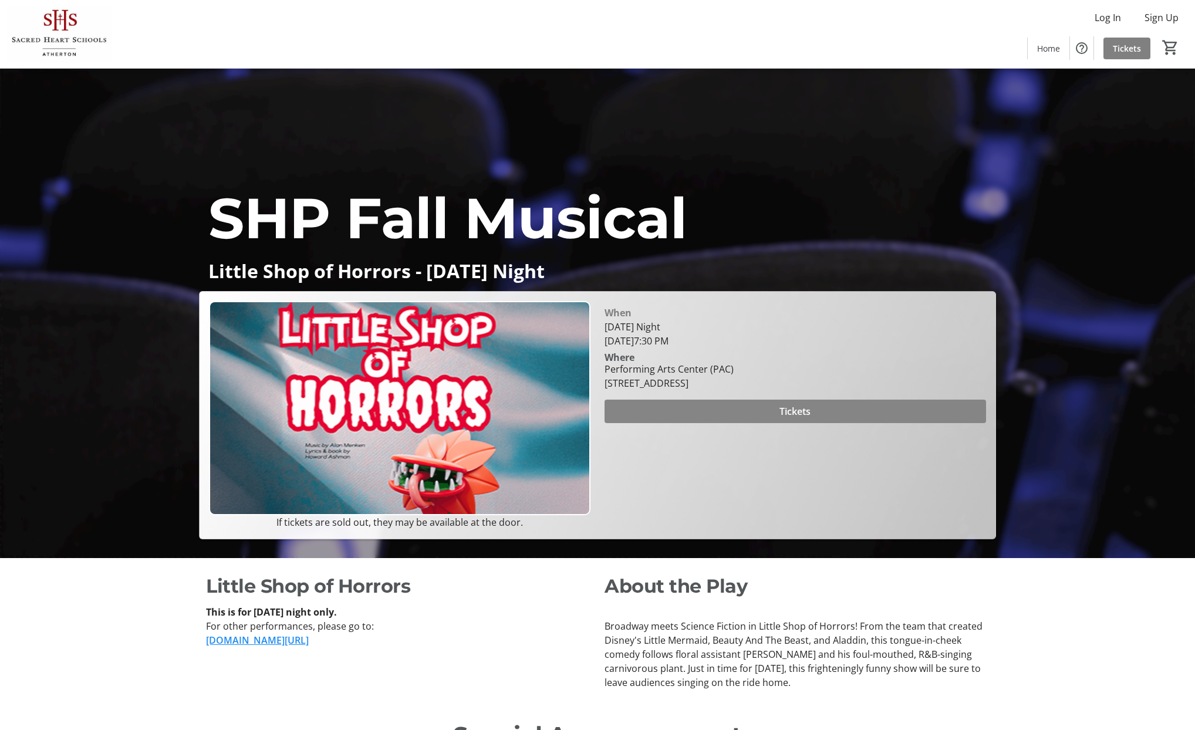
click at [784, 410] on span "Tickets" at bounding box center [795, 411] width 31 height 14
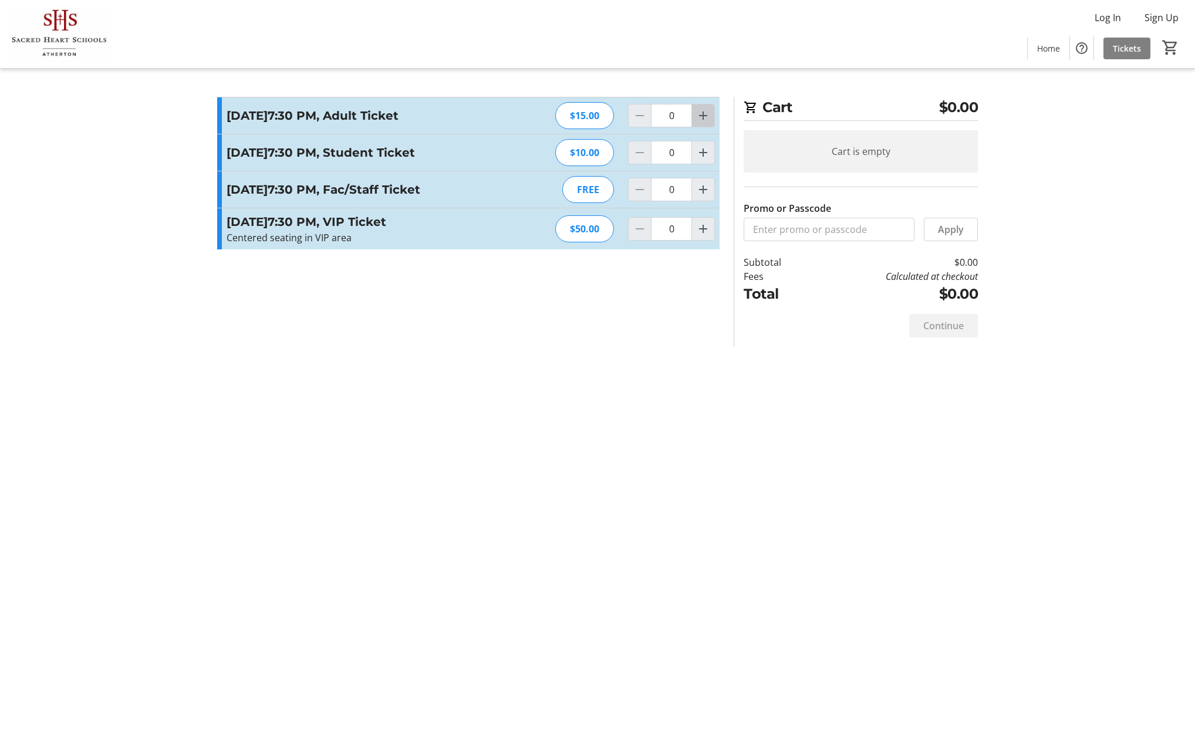
click at [707, 123] on mat-icon "Increment by one" at bounding box center [703, 116] width 14 height 14
type input "1"
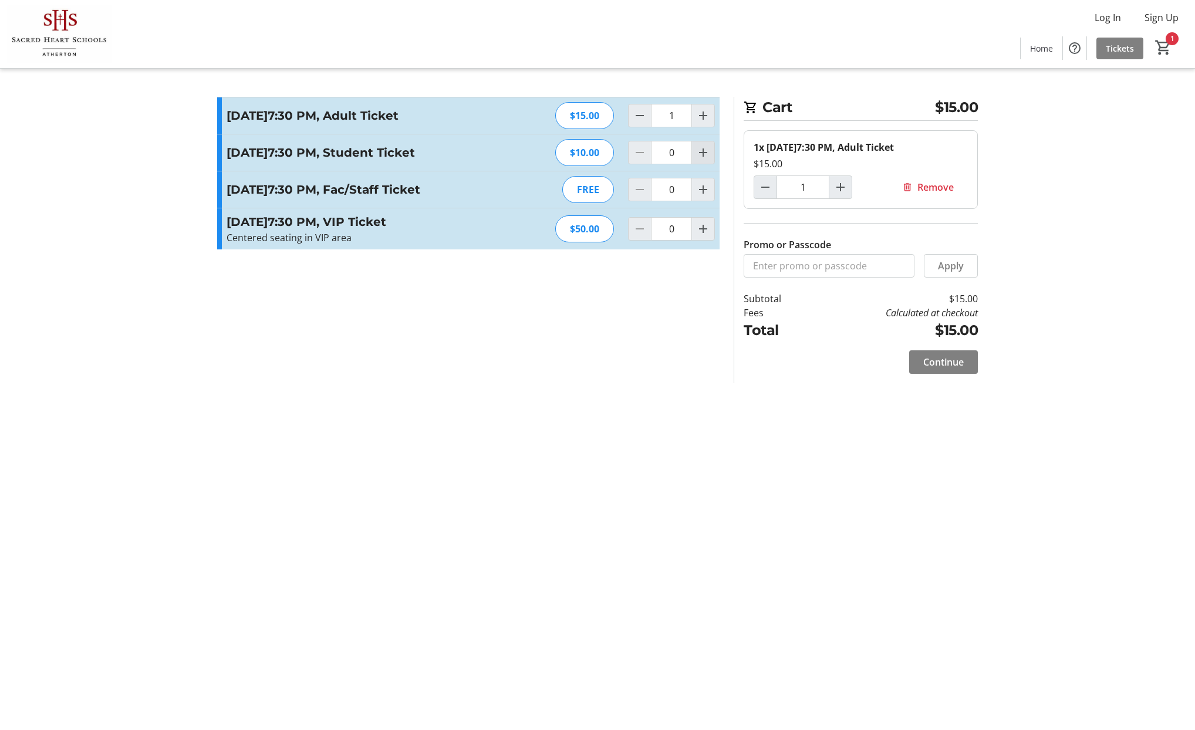
click at [702, 160] on mat-icon "Increment by one" at bounding box center [703, 153] width 14 height 14
type input "1"
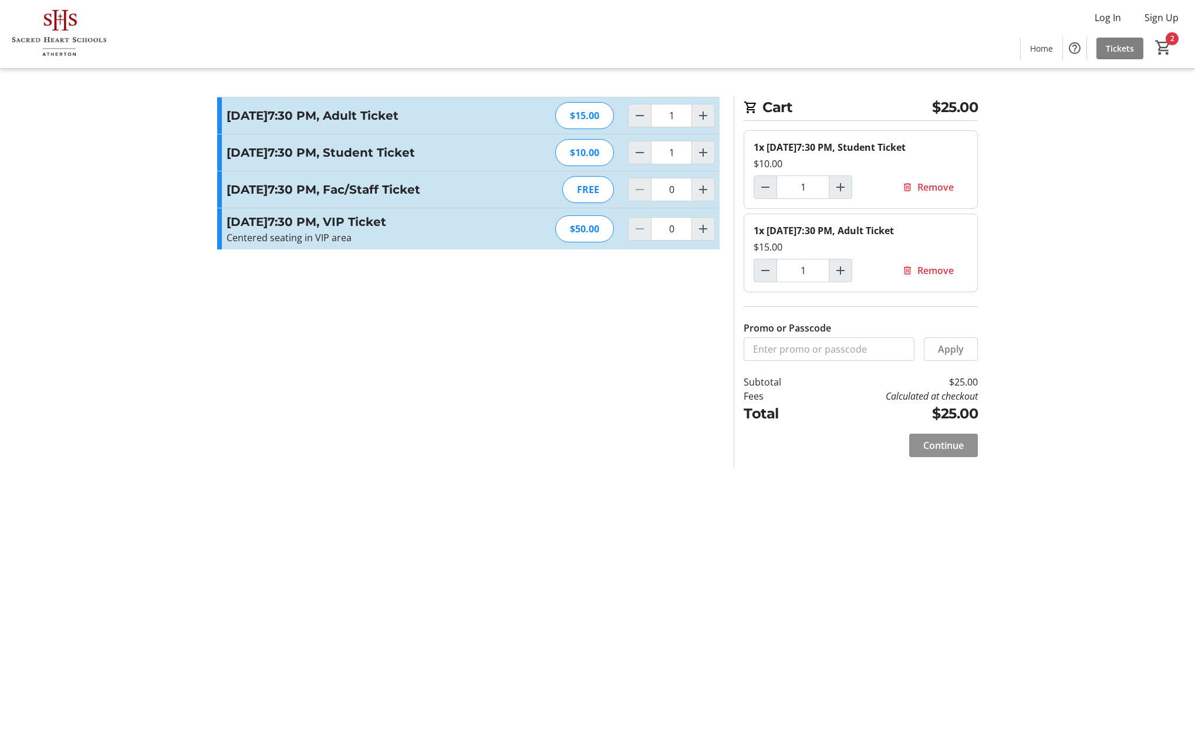
click at [949, 453] on span "Continue" at bounding box center [943, 446] width 41 height 14
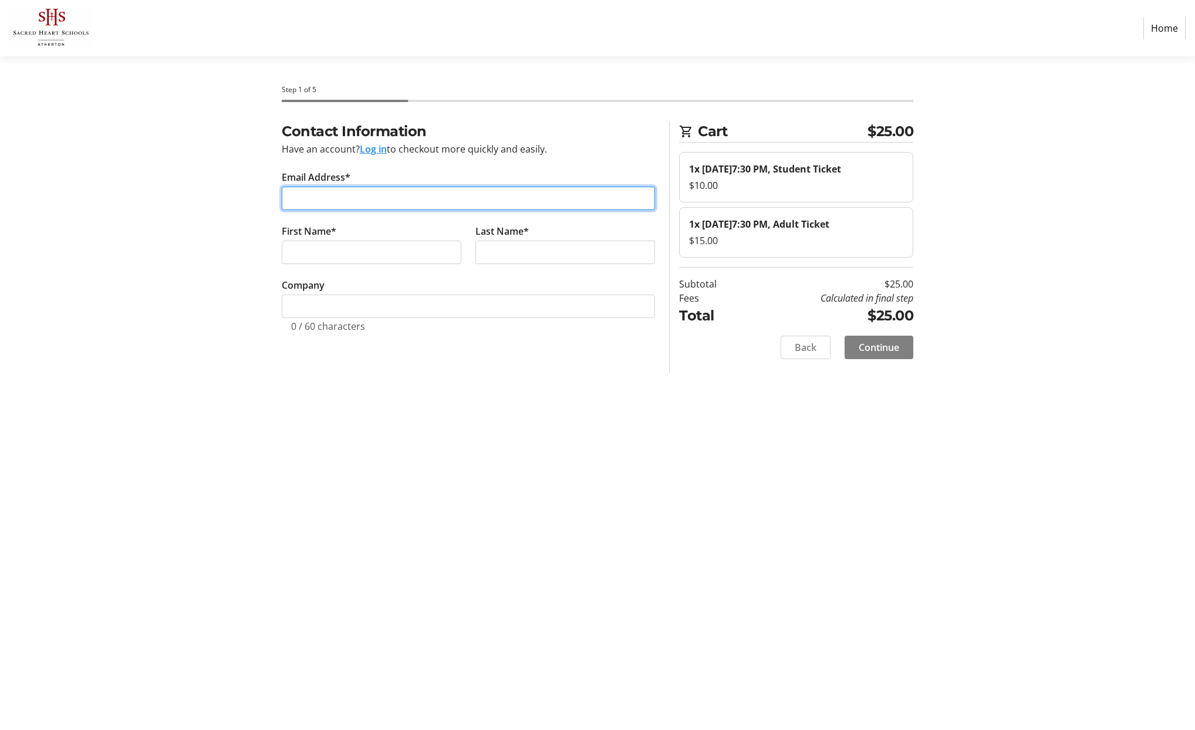
click at [419, 203] on input "Email Address*" at bounding box center [468, 198] width 373 height 23
type input "[EMAIL_ADDRESS][DOMAIN_NAME]"
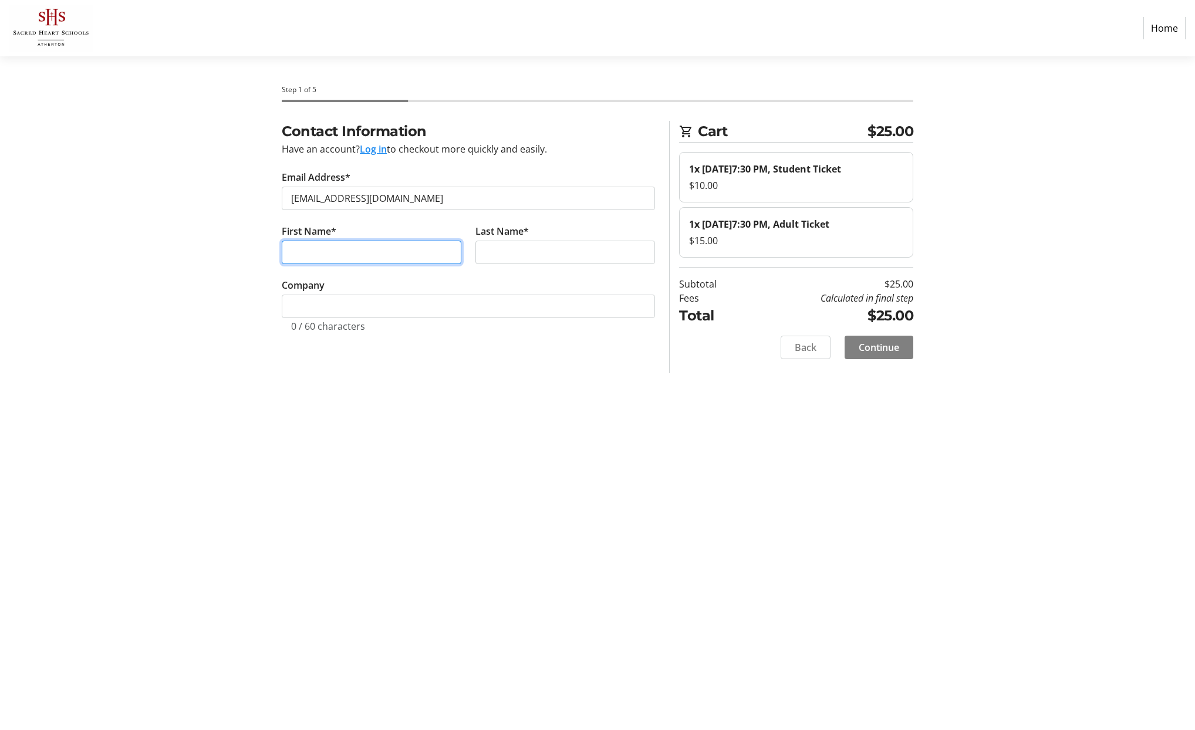
type input "[PERSON_NAME]"
click at [886, 355] on span "Continue" at bounding box center [879, 347] width 41 height 14
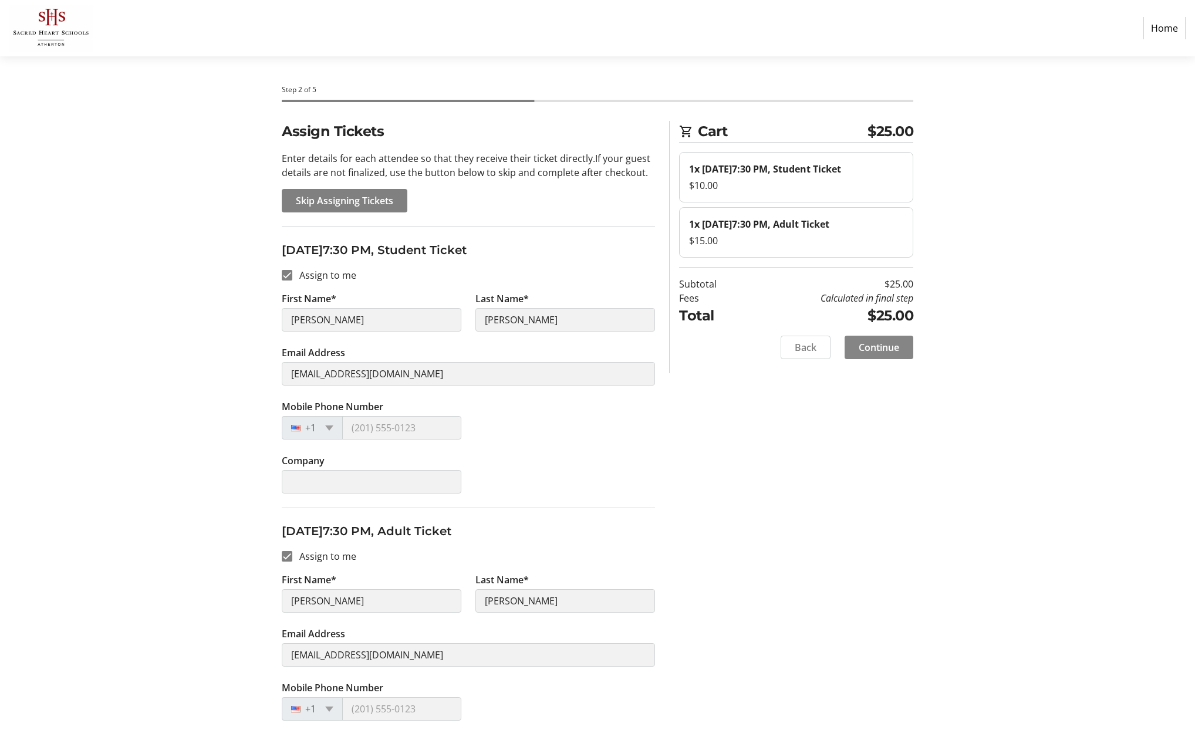
click at [875, 355] on span "Continue" at bounding box center [879, 347] width 41 height 14
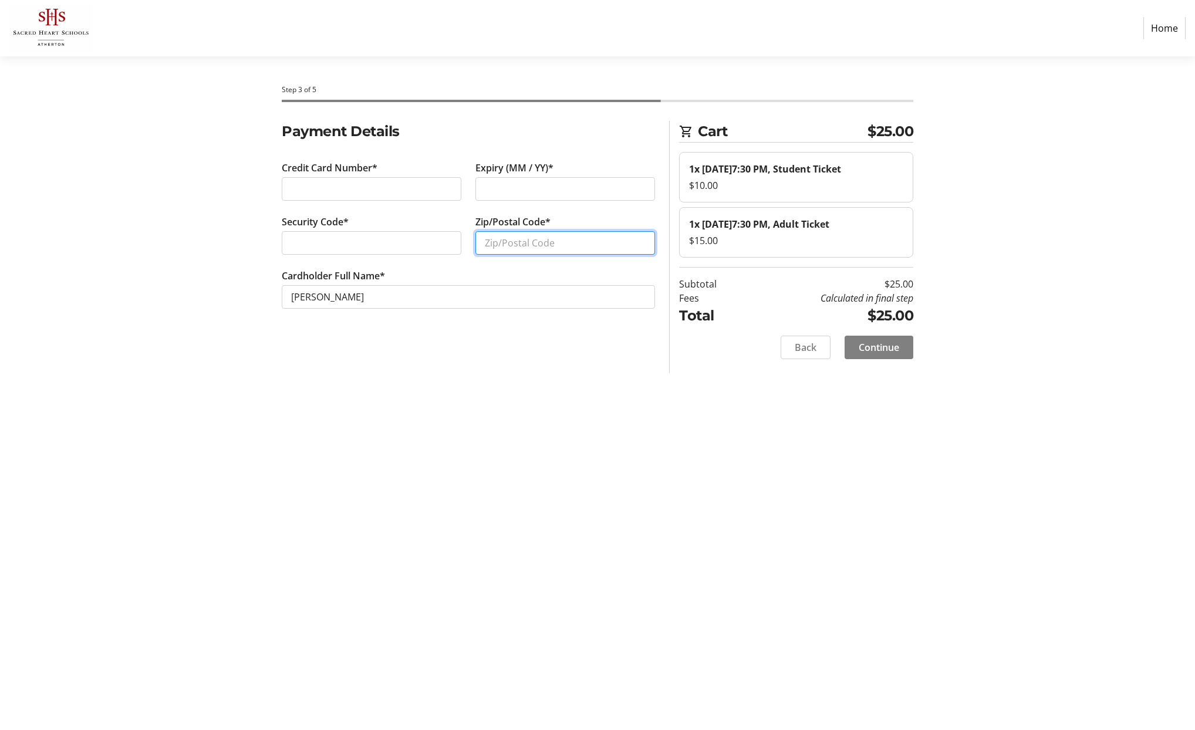
click at [518, 242] on input "Zip/Postal Code*" at bounding box center [566, 242] width 180 height 23
type input "94010"
click at [890, 355] on span "Continue" at bounding box center [879, 347] width 41 height 14
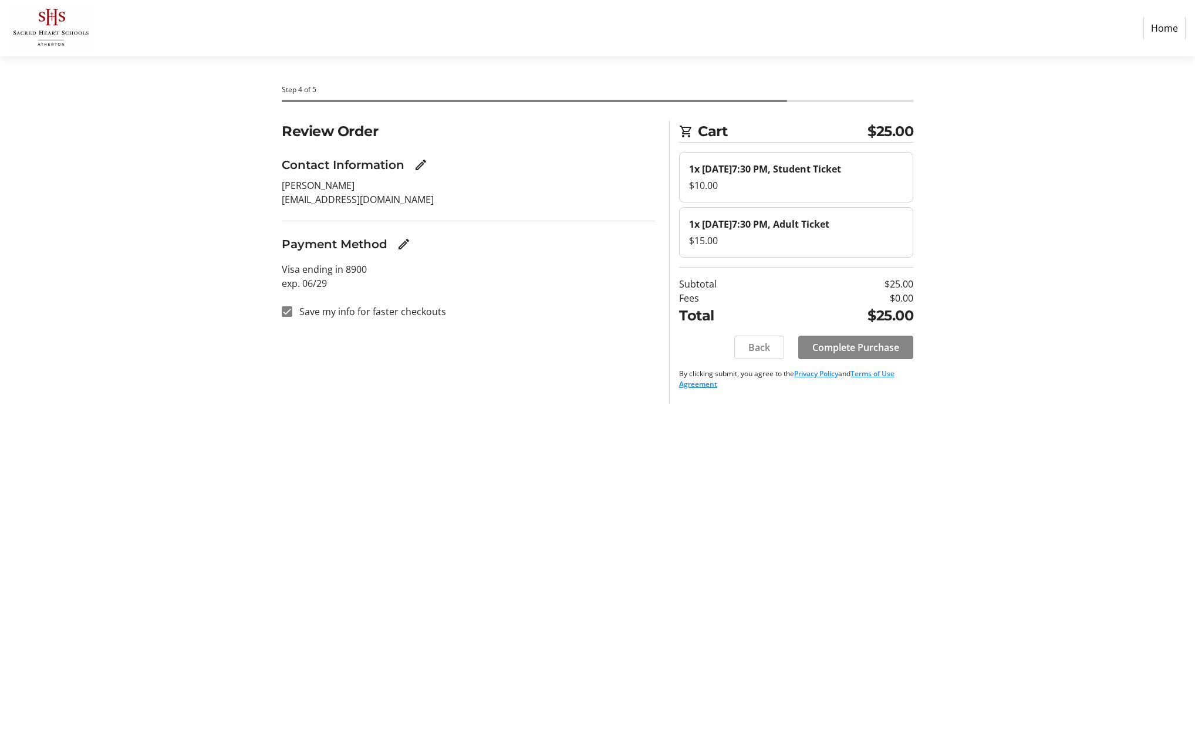
click at [858, 355] on span "Complete Purchase" at bounding box center [856, 347] width 87 height 14
